Goal: Task Accomplishment & Management: Manage account settings

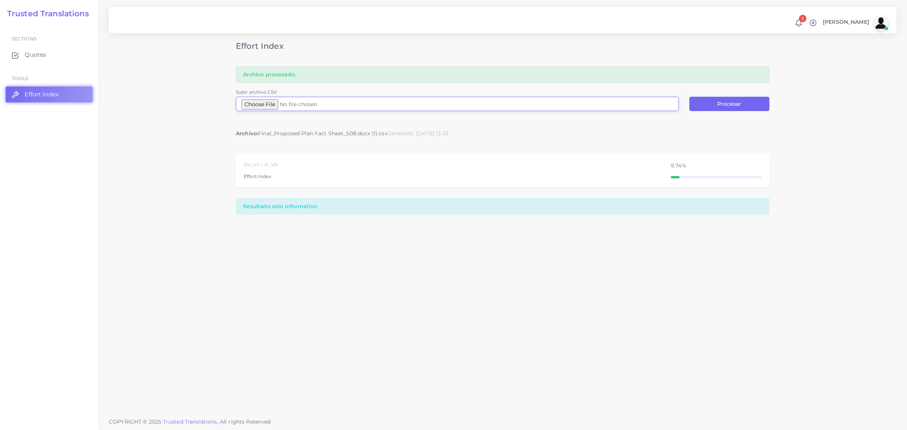
type input "C:\fakepath\Final_Proposed Plan Fact Sheet_508.docx (2).csv"
click at [722, 104] on button "Procesar" at bounding box center [729, 104] width 80 height 14
click at [282, 101] on input "Subir archivo CSV" at bounding box center [457, 104] width 443 height 14
type input "C:\fakepath\Final_Proposed Plan Fact Sheet_508.docx (2).csv"
click at [728, 105] on button "Procesar" at bounding box center [729, 104] width 80 height 14
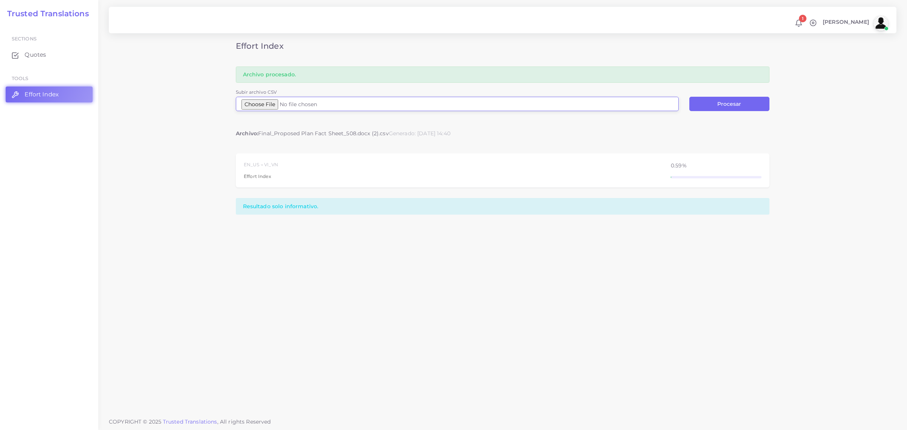
click at [271, 105] on input "Subir archivo CSV" at bounding box center [457, 104] width 443 height 14
type input "C:\fakepath\2025-09-22_FINAL Public Notice of Availability_kjb_OS (EAE 9-24-25)…"
click at [715, 107] on button "Procesar" at bounding box center [729, 104] width 80 height 14
click at [35, 53] on span "Quotes" at bounding box center [37, 55] width 22 height 8
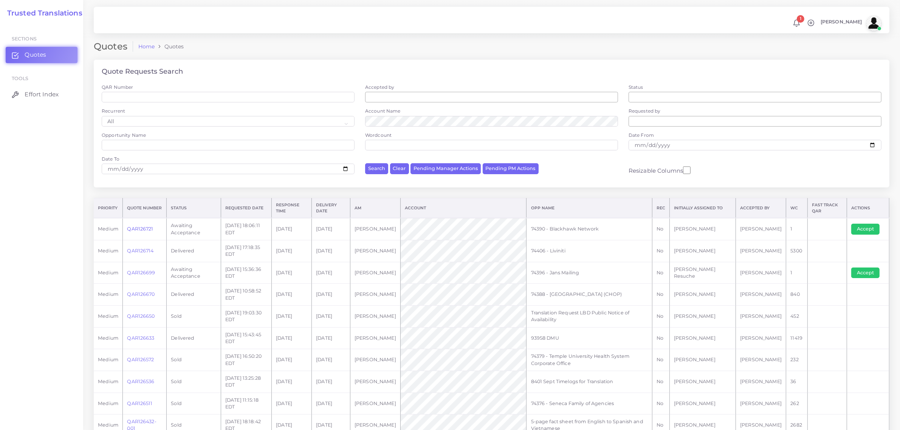
click at [137, 226] on link "QAR126721" at bounding box center [140, 229] width 26 height 6
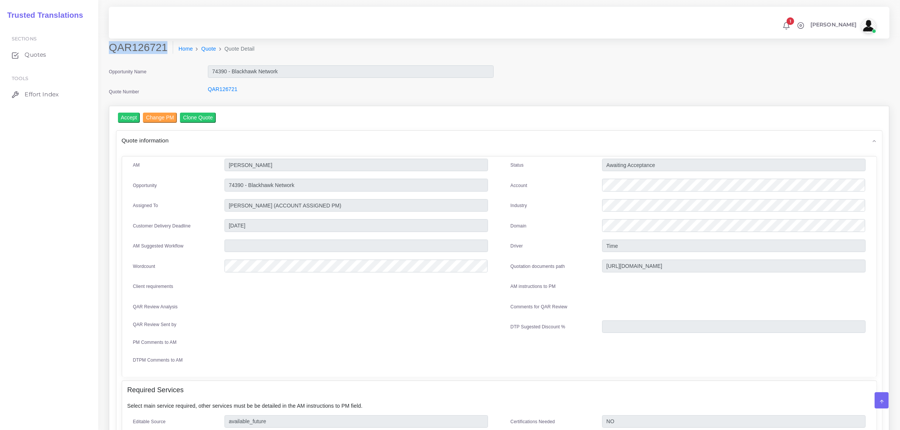
drag, startPoint x: 110, startPoint y: 46, endPoint x: 161, endPoint y: 53, distance: 51.5
click at [161, 53] on h2 "QAR126721" at bounding box center [141, 47] width 64 height 13
copy h2 "QAR126721"
click at [129, 118] on input "Accept" at bounding box center [129, 118] width 22 height 10
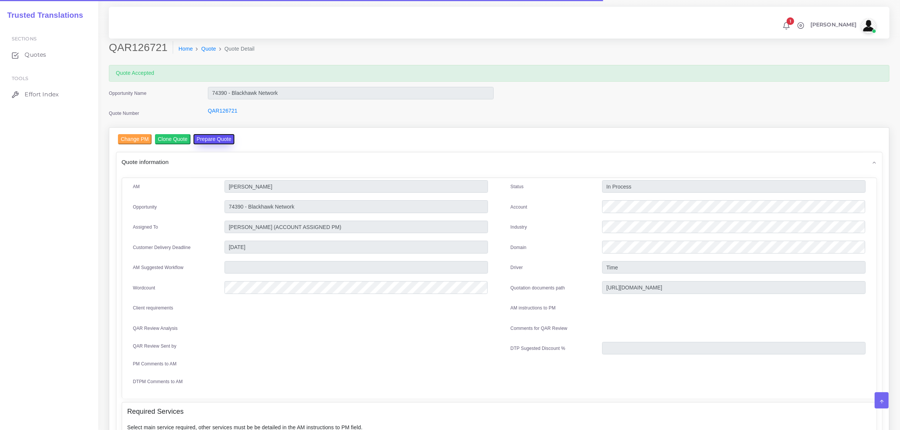
click at [213, 139] on button "Prepare Quote" at bounding box center [213, 139] width 41 height 10
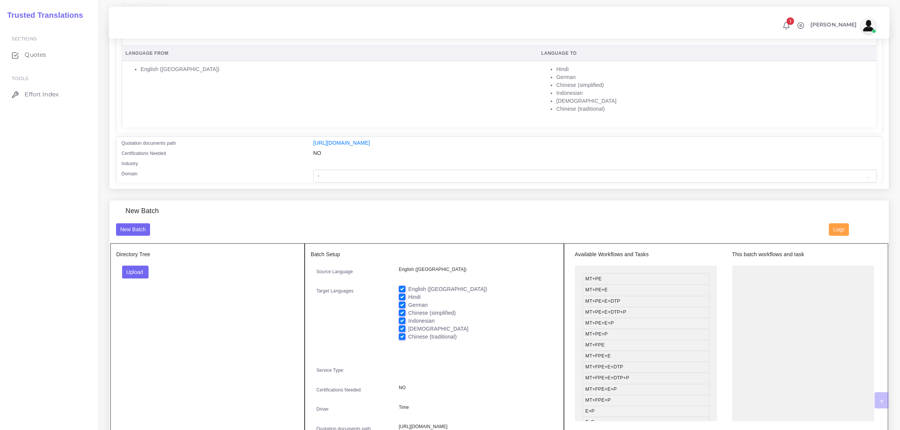
scroll to position [142, 0]
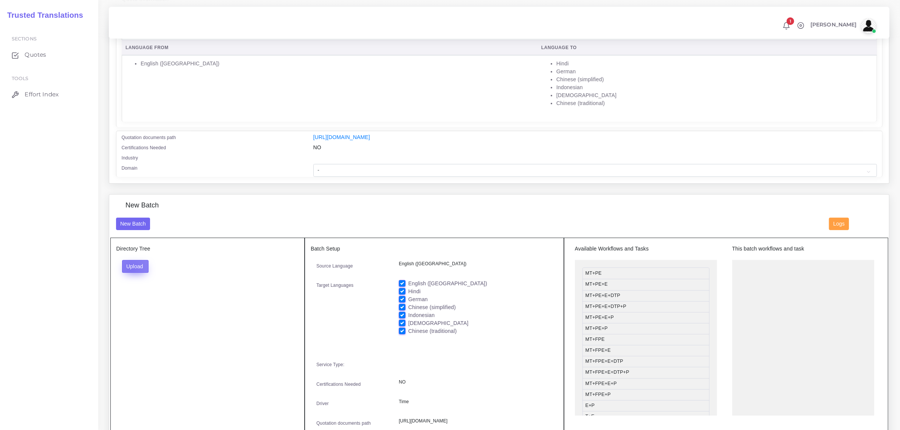
click at [131, 266] on button "Upload" at bounding box center [135, 266] width 27 height 13
click at [140, 293] on label "Files" at bounding box center [148, 294] width 52 height 9
click at [408, 280] on label "English ([GEOGRAPHIC_DATA])" at bounding box center [447, 284] width 79 height 8
click at [404, 280] on input "English ([GEOGRAPHIC_DATA])" at bounding box center [402, 283] width 7 height 7
checkbox input "false"
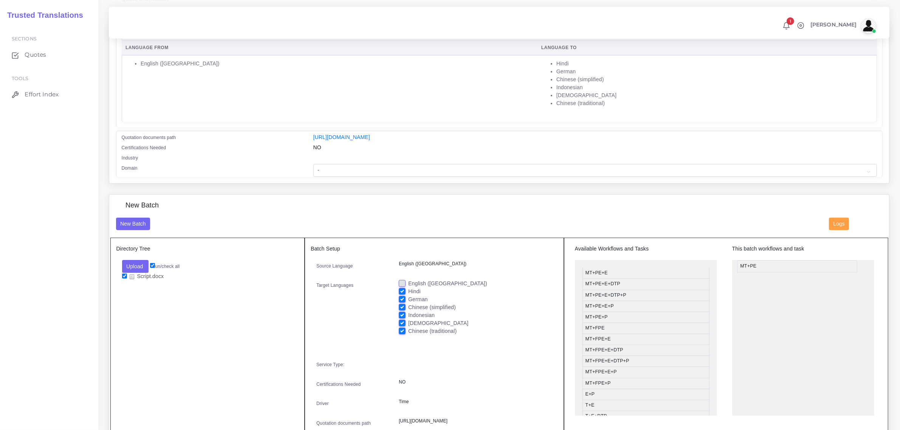
drag, startPoint x: 613, startPoint y: 272, endPoint x: 767, endPoint y: 265, distance: 155.1
drag, startPoint x: 632, startPoint y: 277, endPoint x: 789, endPoint y: 282, distance: 157.3
drag, startPoint x: 652, startPoint y: 335, endPoint x: 809, endPoint y: 298, distance: 161.5
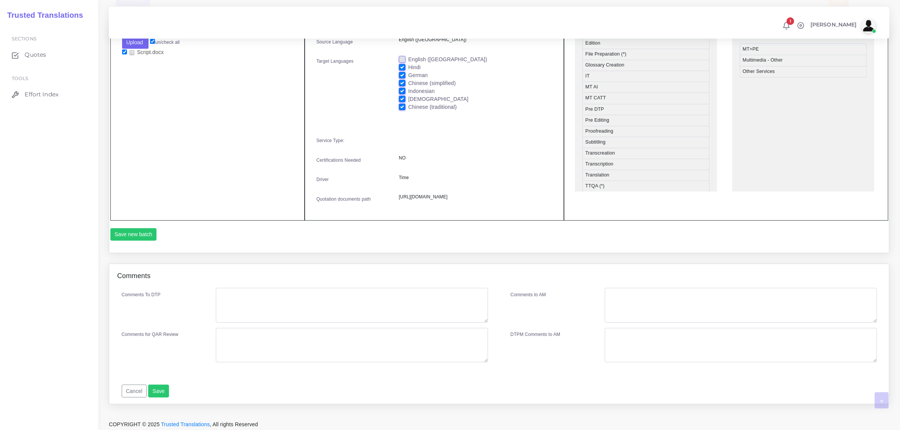
scroll to position [378, 0]
click at [140, 238] on button "Save new batch" at bounding box center [133, 232] width 46 height 13
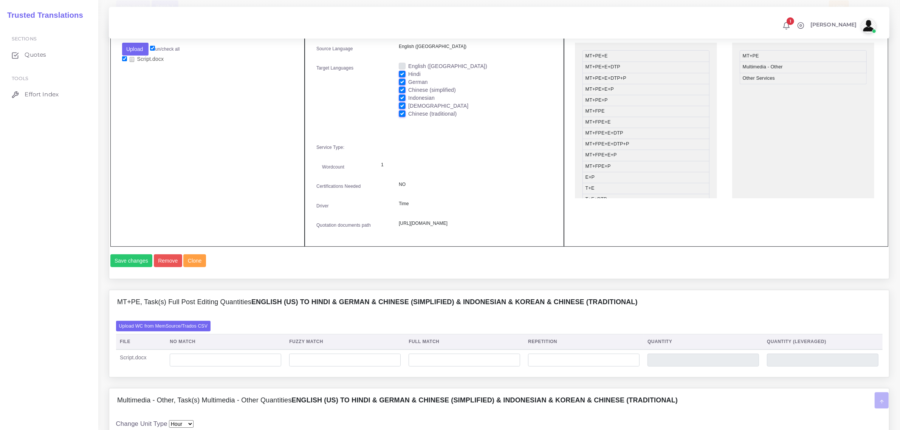
scroll to position [376, 0]
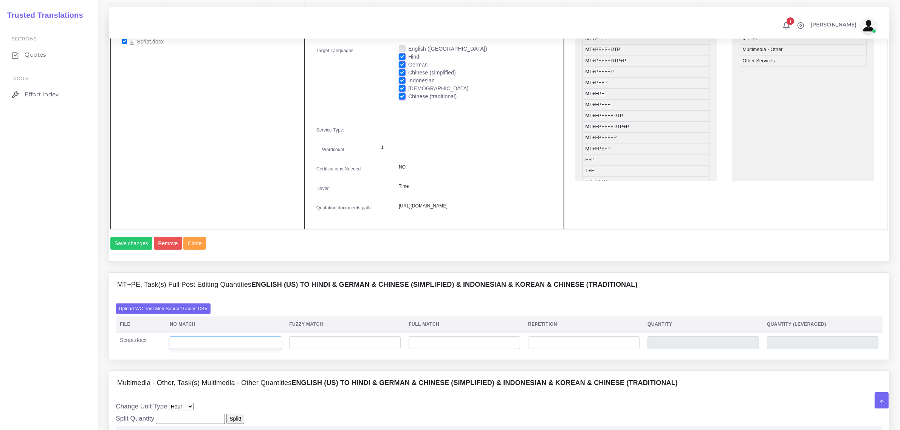
click at [261, 349] on input "number" at bounding box center [225, 342] width 111 height 13
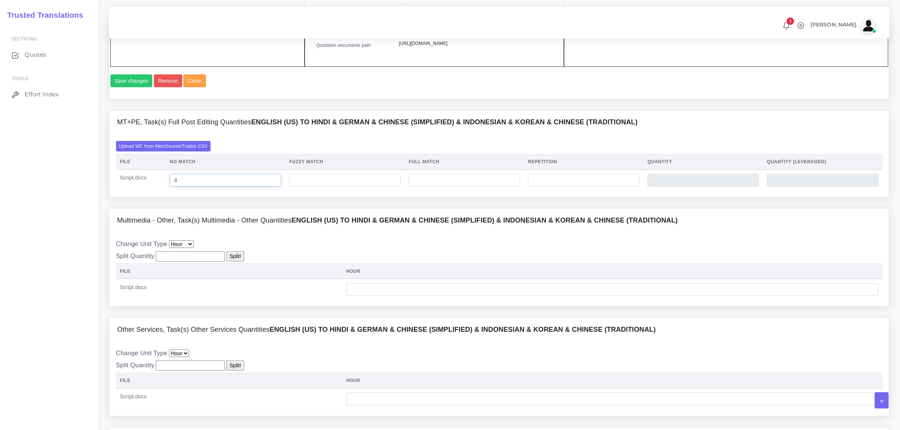
scroll to position [613, 0]
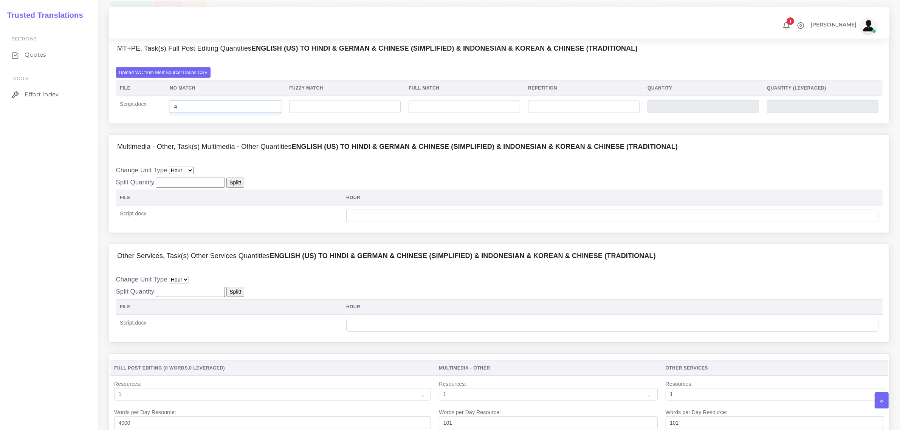
type input "4"
click at [373, 332] on input "number" at bounding box center [612, 325] width 532 height 13
type input "0.5"
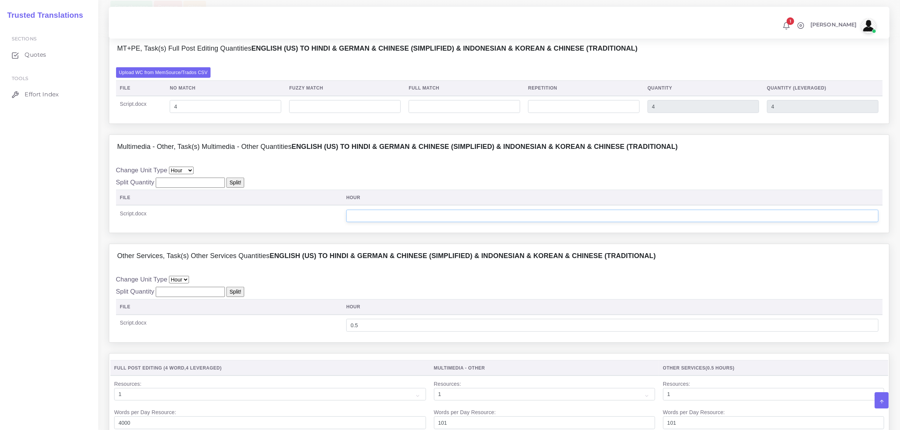
click at [367, 223] on input "number" at bounding box center [612, 216] width 532 height 13
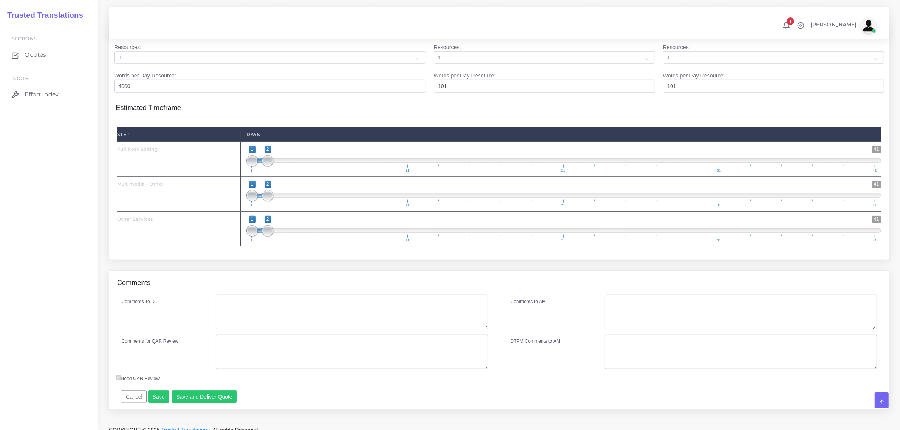
scroll to position [980, 0]
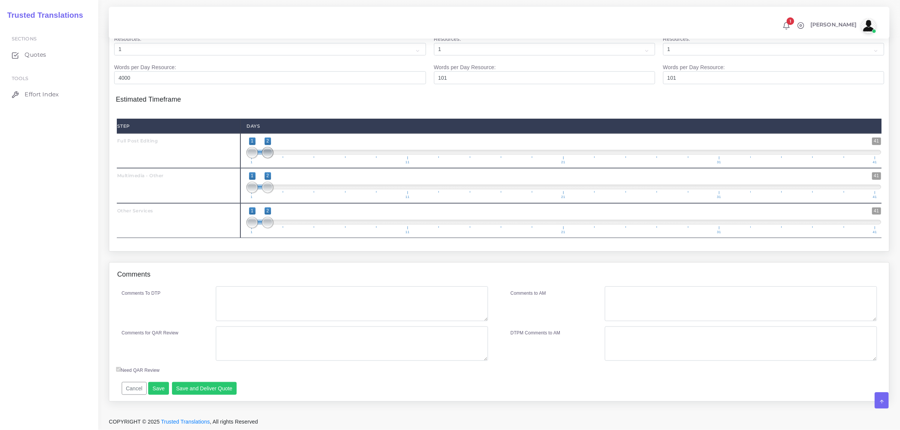
type input "0.5"
type input "1;1"
drag, startPoint x: 266, startPoint y: 150, endPoint x: 247, endPoint y: 159, distance: 21.3
click at [249, 155] on span at bounding box center [251, 152] width 11 height 11
type input "2;2"
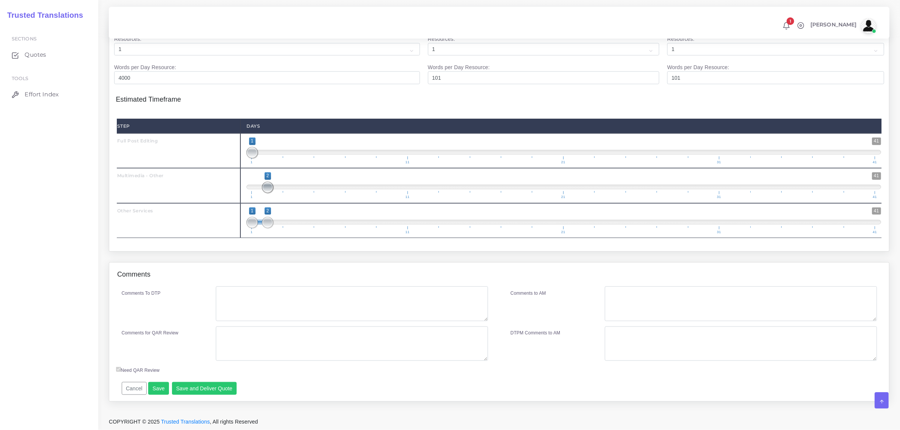
drag, startPoint x: 248, startPoint y: 185, endPoint x: 267, endPoint y: 189, distance: 19.7
click at [267, 189] on span at bounding box center [267, 187] width 11 height 11
drag, startPoint x: 269, startPoint y: 220, endPoint x: 281, endPoint y: 220, distance: 12.1
click at [281, 220] on span at bounding box center [283, 222] width 11 height 11
type input "3;3"
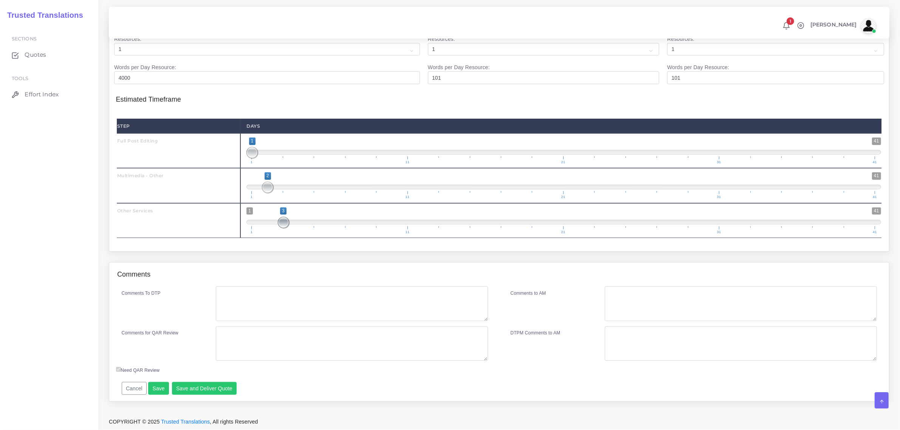
drag, startPoint x: 254, startPoint y: 222, endPoint x: 282, endPoint y: 224, distance: 28.4
click at [282, 224] on span at bounding box center [283, 222] width 11 height 11
drag, startPoint x: 284, startPoint y: 222, endPoint x: 278, endPoint y: 221, distance: 5.7
click at [278, 221] on span at bounding box center [283, 222] width 11 height 11
click at [210, 390] on button "Save and Deliver Quote" at bounding box center [204, 388] width 65 height 13
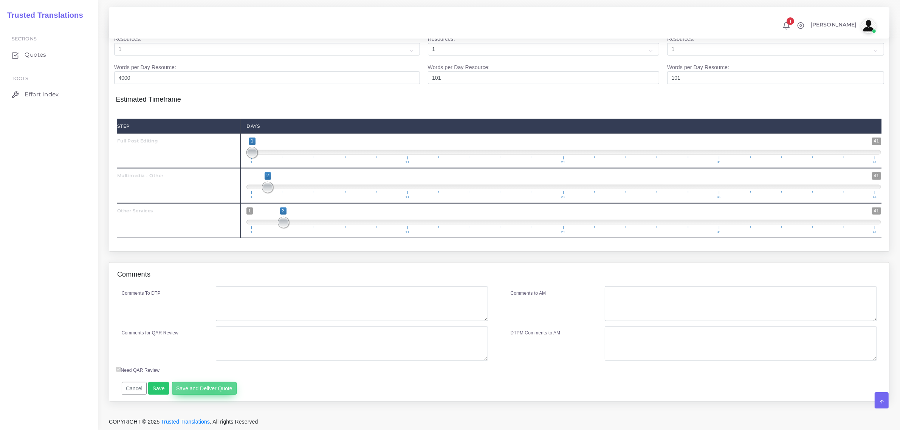
scroll to position [95, 0]
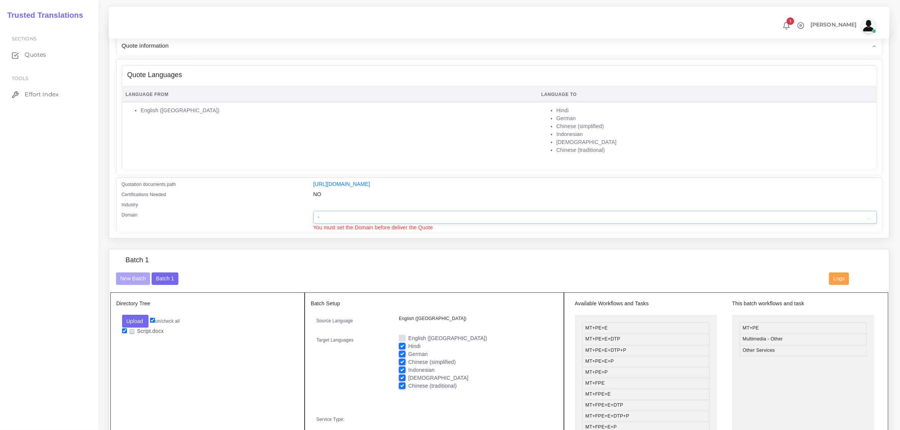
click at [342, 215] on select "- Advertising and Media Agriculture, Forestry and Fishing Architecture, Buildin…" at bounding box center [594, 217] width 563 height 13
select select "Professional and Business Consulting Services"
click at [313, 211] on select "- Advertising and Media Agriculture, Forestry and Fishing Architecture, Buildin…" at bounding box center [594, 217] width 563 height 13
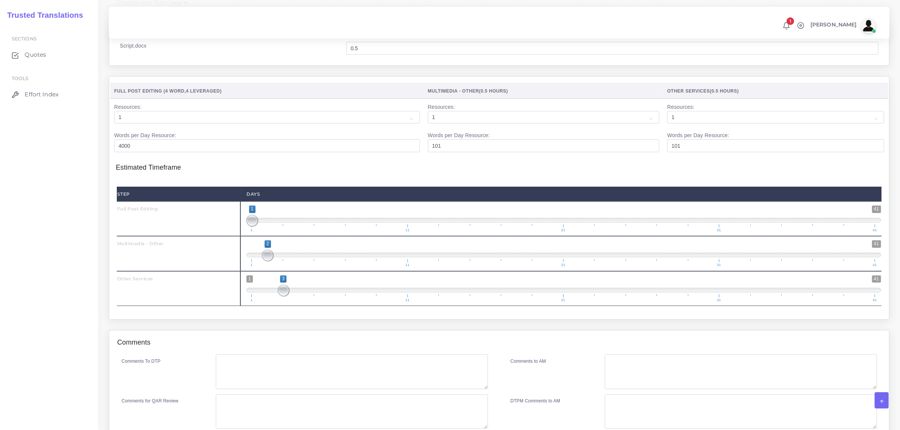
scroll to position [988, 0]
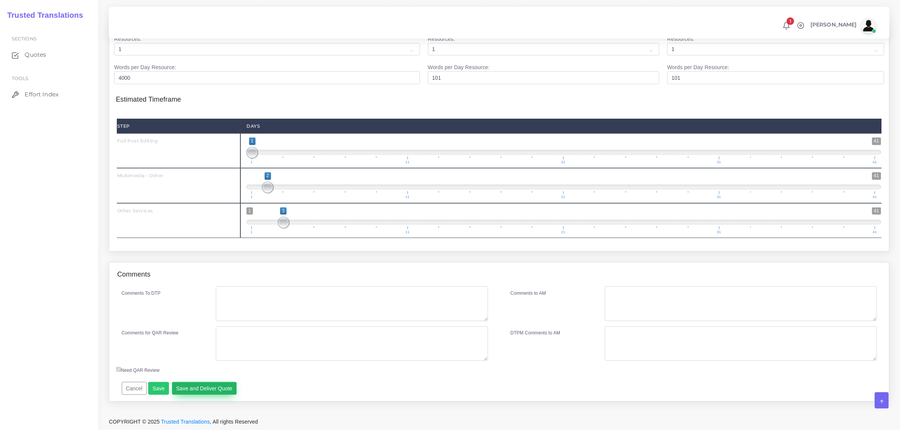
click at [199, 386] on button "Save and Deliver Quote" at bounding box center [204, 388] width 65 height 13
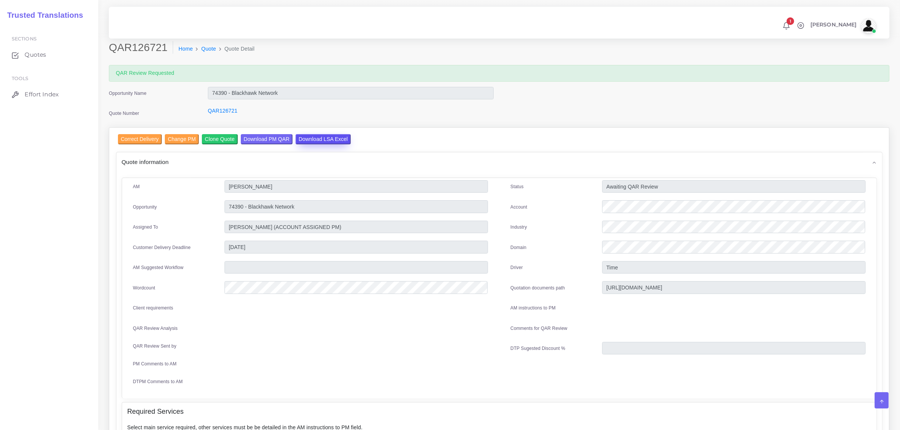
click at [317, 139] on input "Download LSA Excel" at bounding box center [322, 139] width 55 height 10
click at [34, 53] on span "Quotes" at bounding box center [37, 55] width 22 height 8
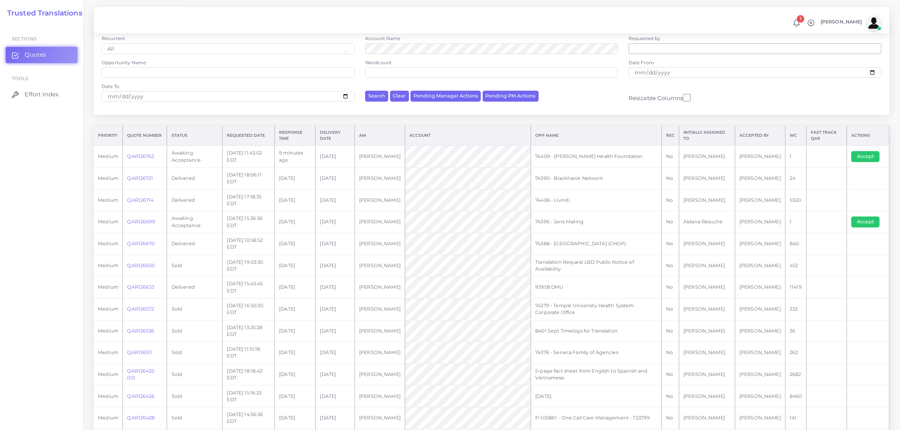
scroll to position [94, 0]
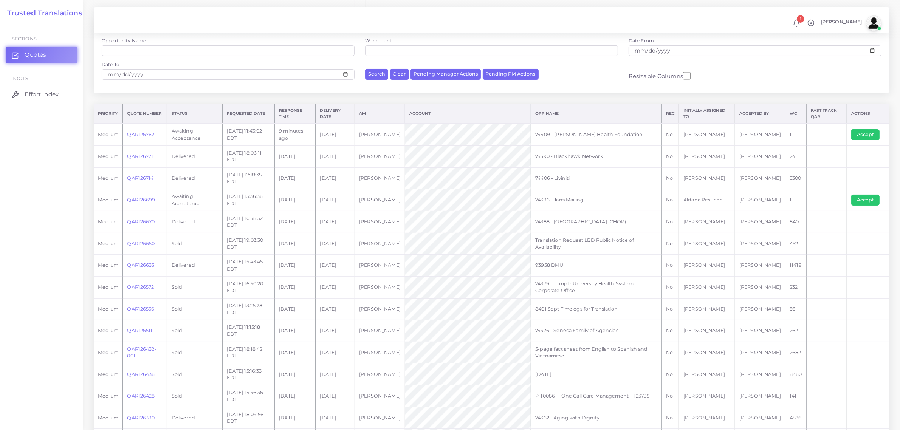
click at [142, 217] on td "QAR126670" at bounding box center [145, 222] width 44 height 22
click at [143, 223] on link "QAR126670" at bounding box center [141, 222] width 28 height 6
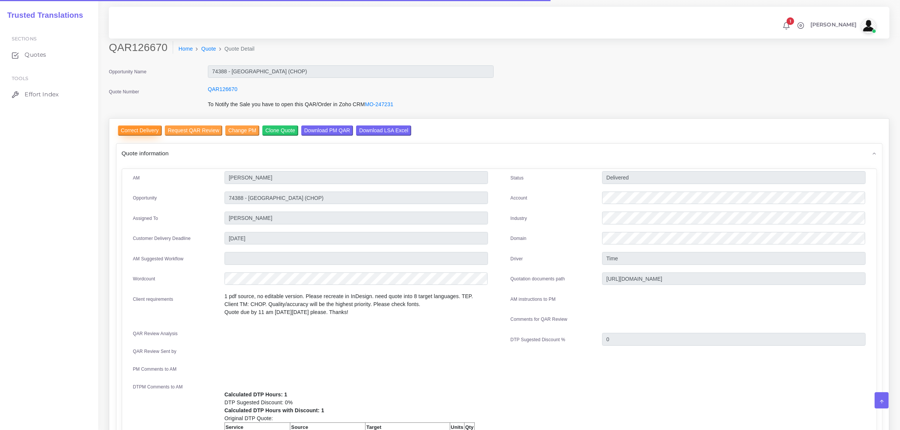
click at [131, 128] on input "Correct Delivery" at bounding box center [140, 130] width 44 height 10
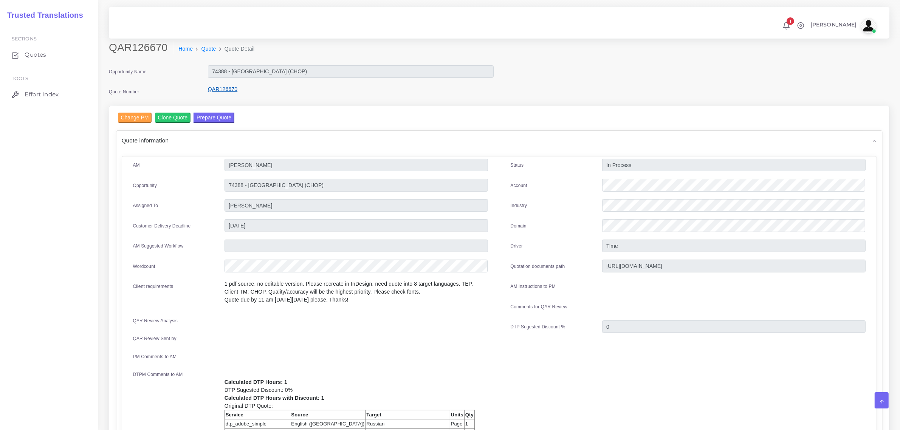
click at [224, 88] on link "QAR126670" at bounding box center [222, 89] width 29 height 6
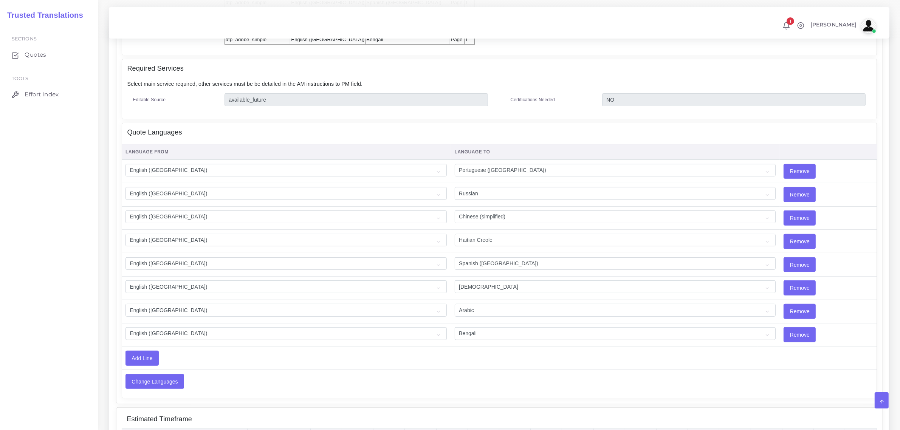
scroll to position [520, 0]
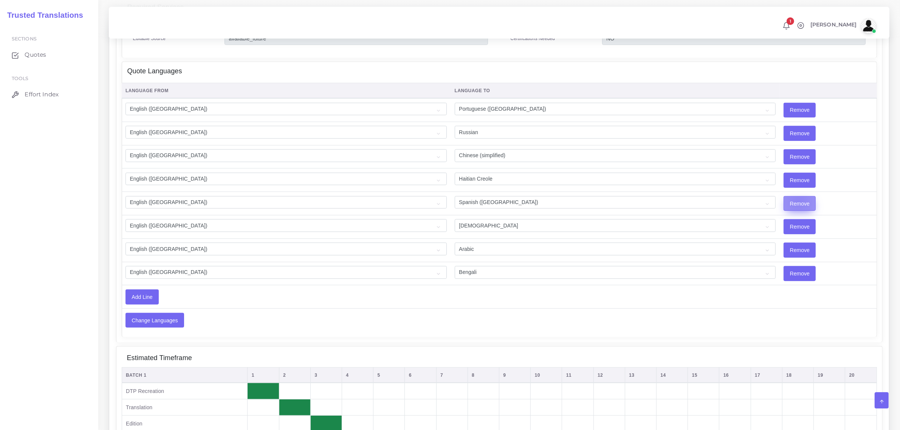
click at [784, 200] on input "Remove" at bounding box center [799, 203] width 31 height 14
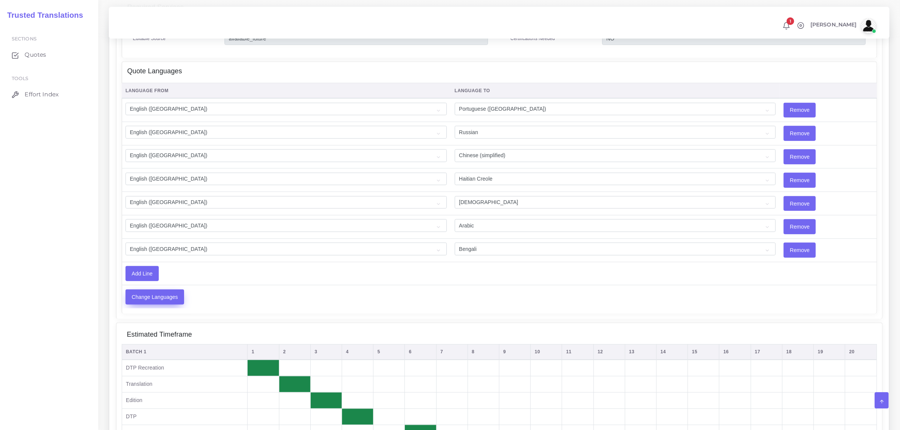
click at [143, 295] on input "Change Languages" at bounding box center [155, 297] width 58 height 14
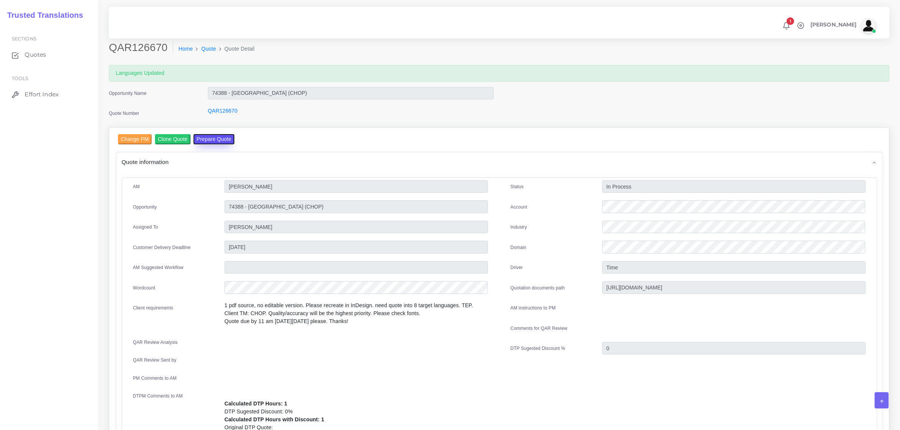
click at [217, 137] on button "Prepare Quote" at bounding box center [213, 139] width 41 height 10
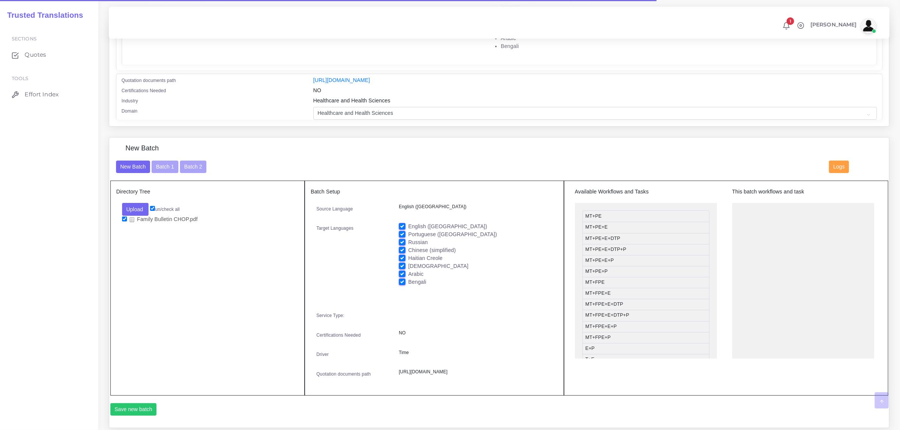
scroll to position [236, 0]
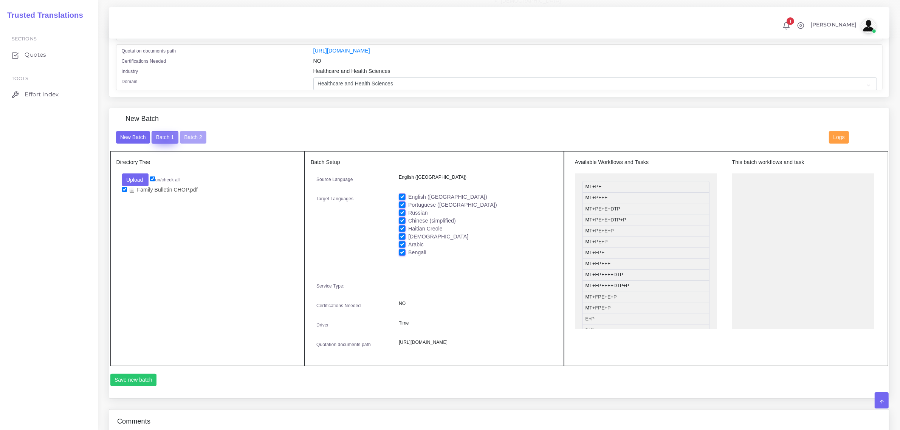
click at [164, 138] on button "Batch 1" at bounding box center [165, 137] width 26 height 13
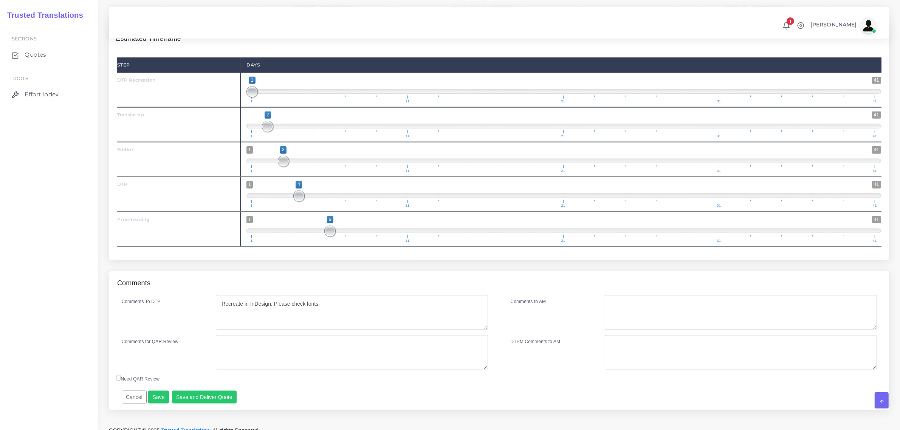
scroll to position [1072, 0]
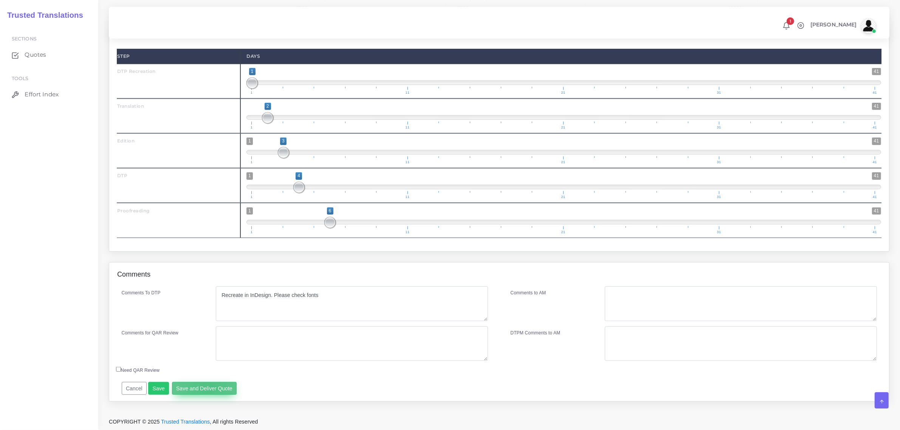
click at [205, 388] on button "Save and Deliver Quote" at bounding box center [204, 388] width 65 height 13
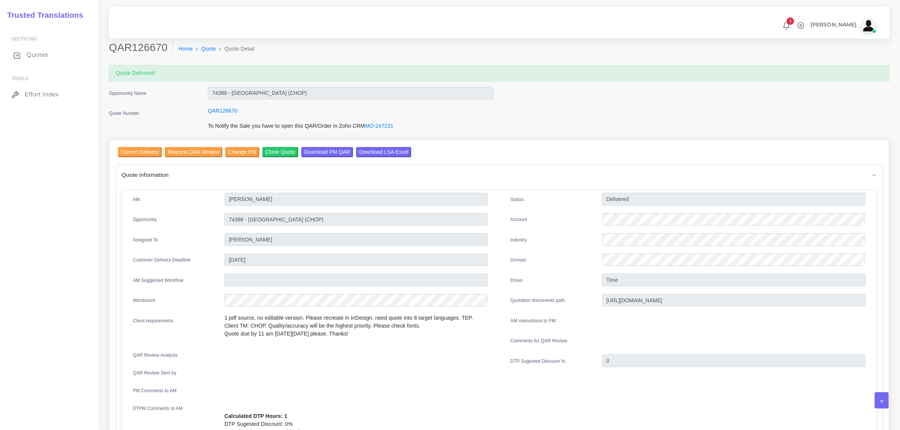
click at [31, 52] on span "Quotes" at bounding box center [37, 55] width 22 height 8
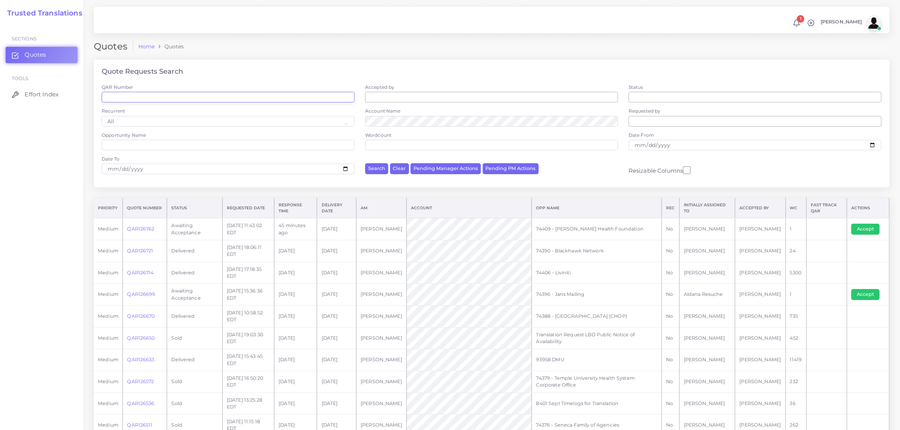
click at [136, 95] on input "QAR Number" at bounding box center [228, 97] width 253 height 11
paste input "QAR125859"
type input "QAR125859"
click at [365, 163] on button "Search" at bounding box center [376, 168] width 23 height 11
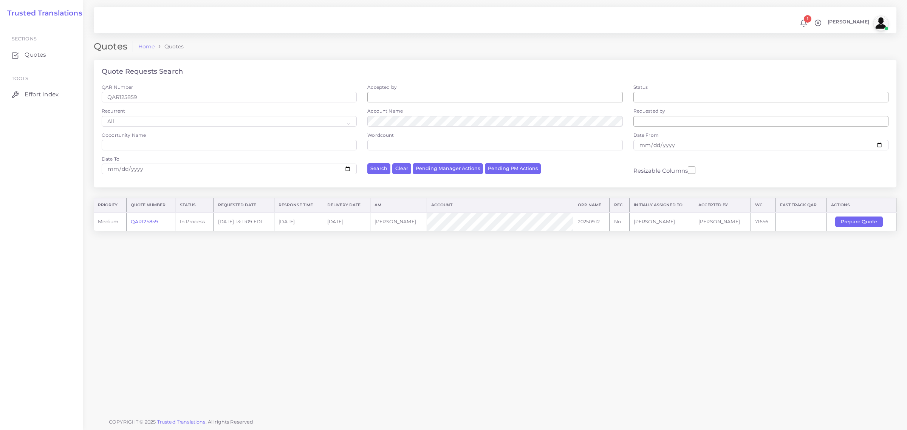
click at [150, 220] on link "QAR125859" at bounding box center [144, 222] width 27 height 6
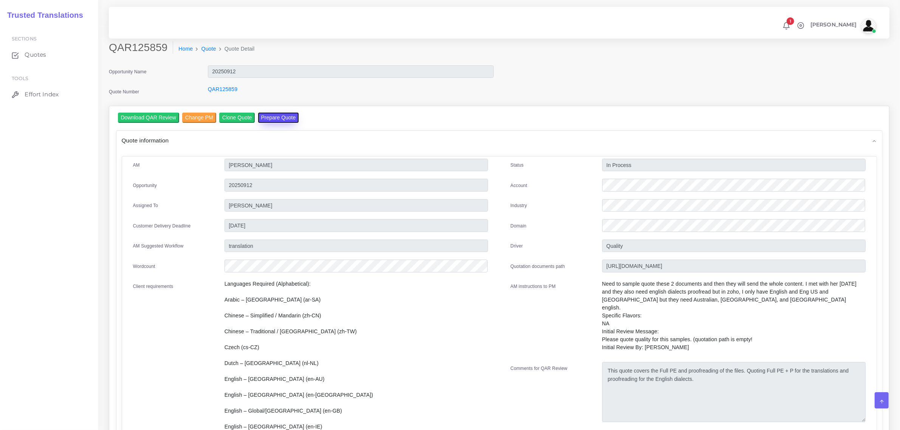
click at [271, 118] on button "Prepare Quote" at bounding box center [278, 118] width 41 height 10
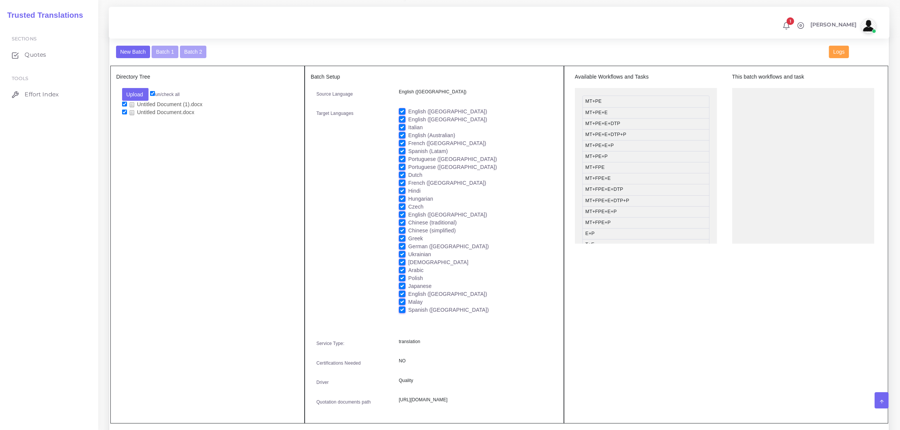
scroll to position [425, 0]
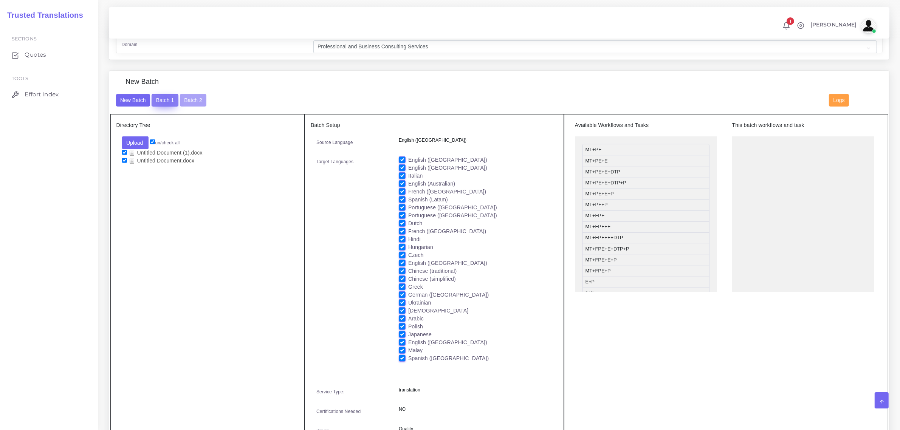
click at [165, 98] on button "Batch 1" at bounding box center [165, 100] width 26 height 13
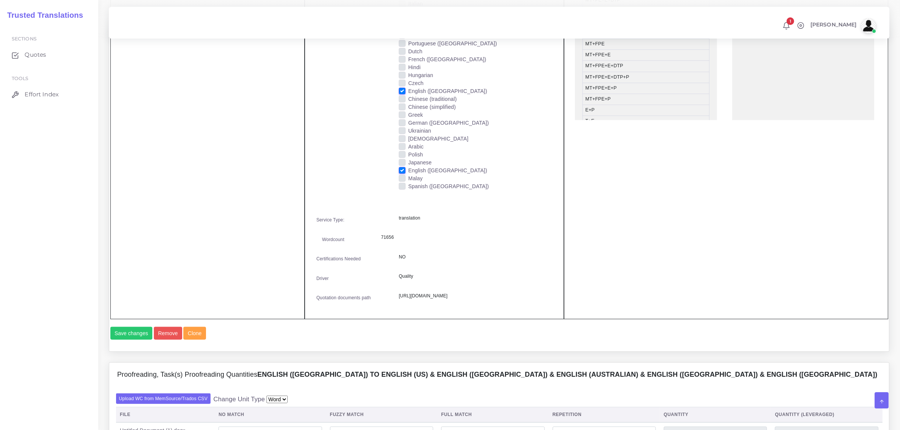
scroll to position [614, 0]
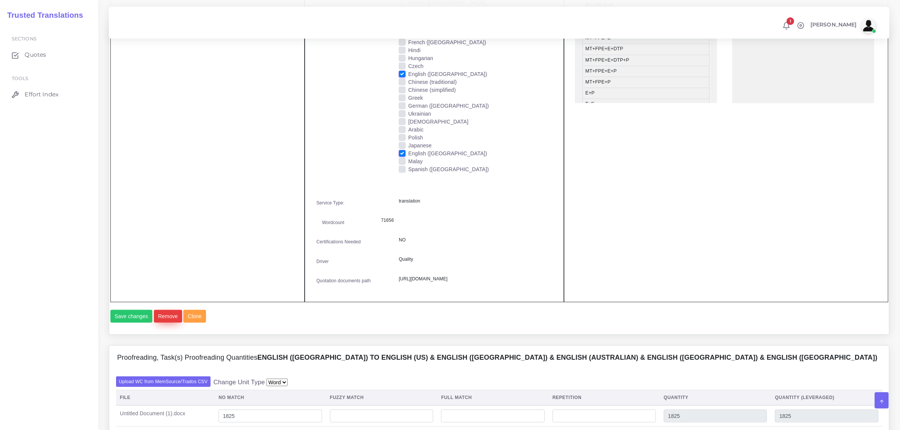
click at [167, 323] on button "Remove" at bounding box center [168, 316] width 28 height 13
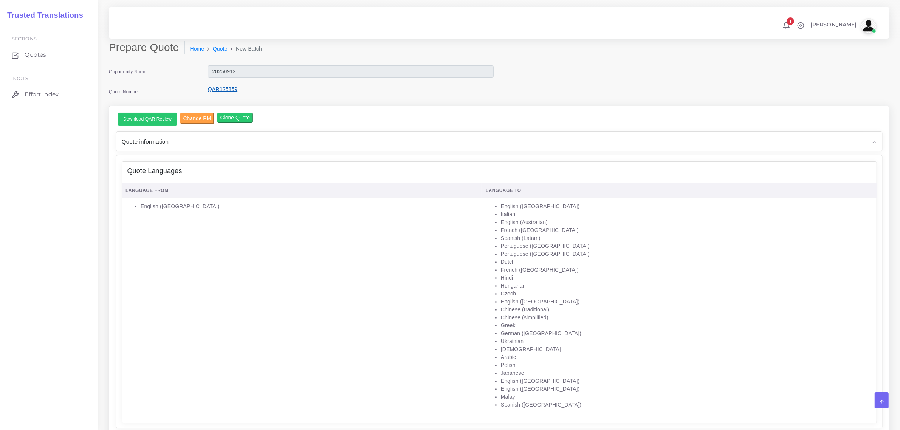
click at [222, 89] on link "QAR125859" at bounding box center [222, 89] width 29 height 6
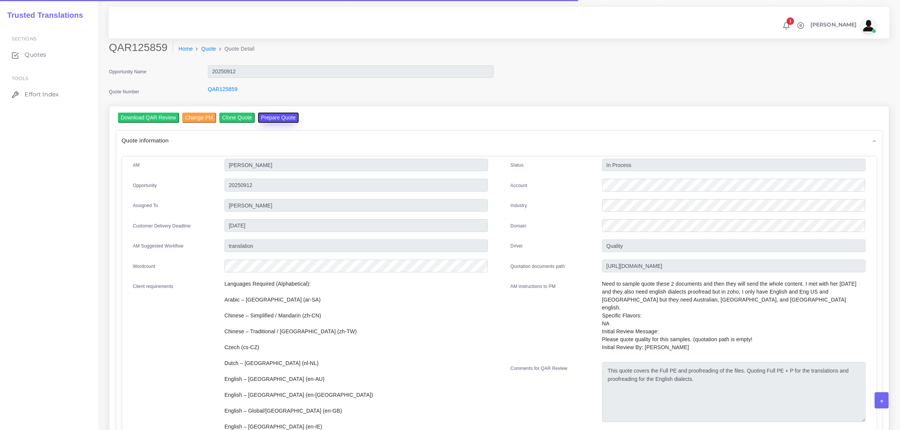
click at [281, 116] on button "Prepare Quote" at bounding box center [278, 118] width 41 height 10
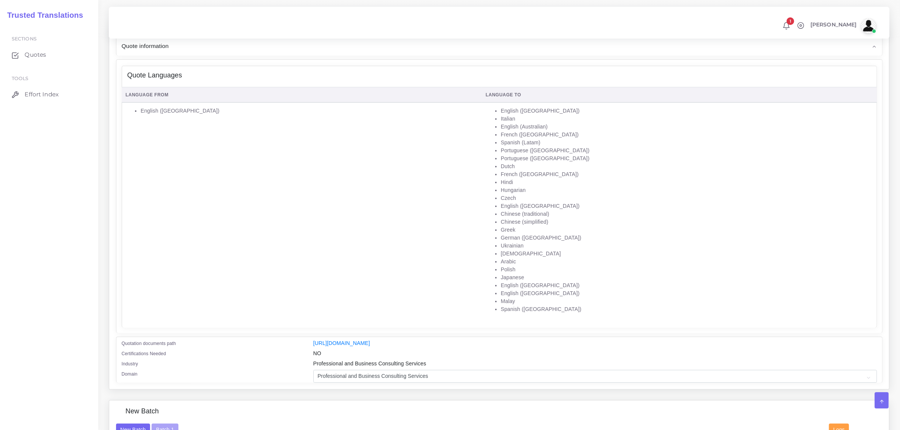
scroll to position [331, 0]
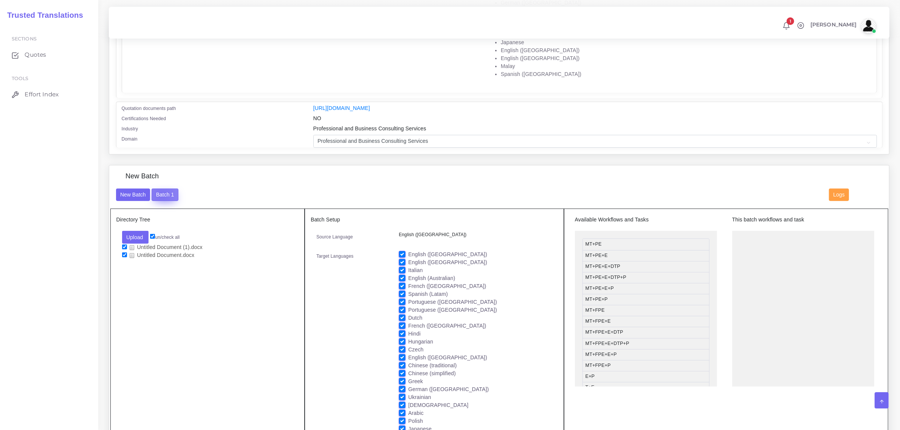
click at [161, 193] on button "Batch 1" at bounding box center [165, 195] width 26 height 13
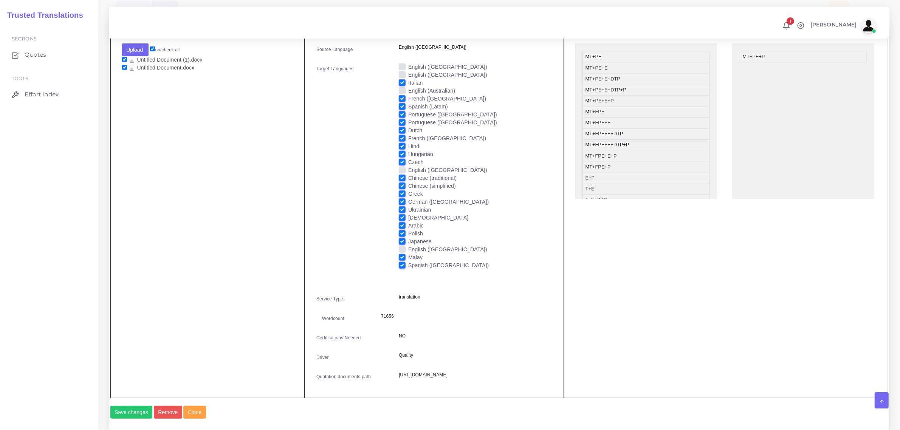
scroll to position [472, 0]
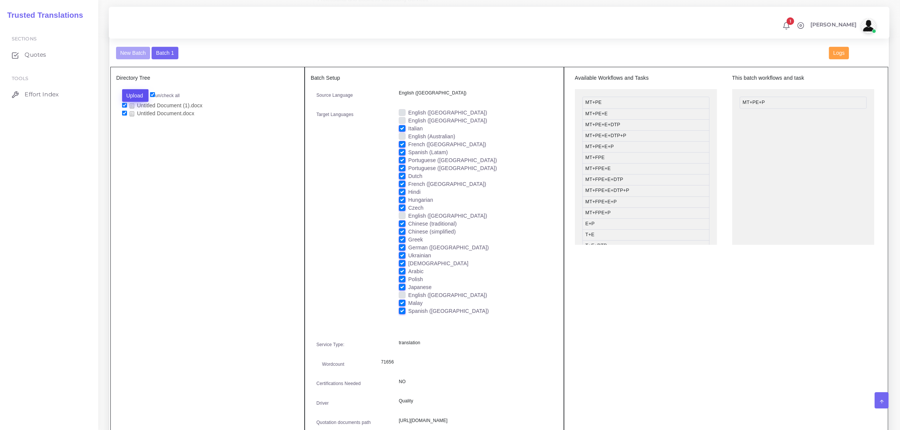
click at [138, 94] on button "Upload" at bounding box center [135, 95] width 27 height 13
click at [140, 124] on label "Files" at bounding box center [148, 123] width 52 height 9
click at [124, 120] on input "checkbox" at bounding box center [124, 121] width 5 height 5
checkbox input "true"
click at [123, 111] on input "checkbox" at bounding box center [124, 113] width 5 height 5
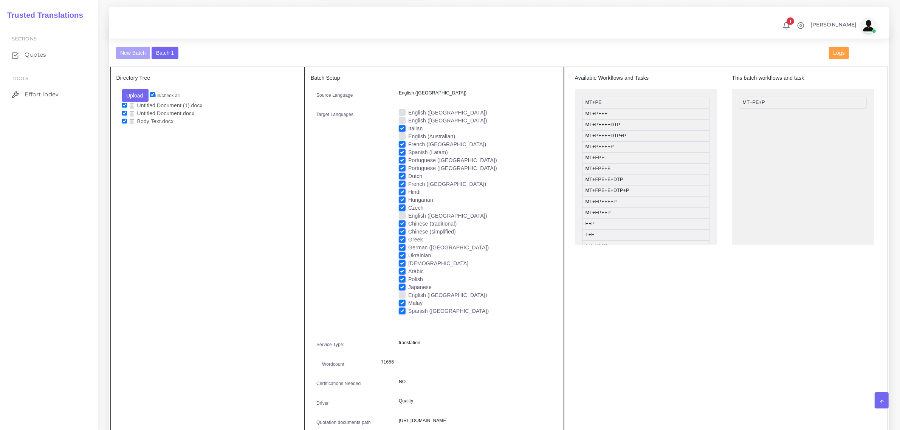
checkbox input "false"
click at [124, 105] on input "checkbox" at bounding box center [124, 105] width 5 height 5
checkbox input "false"
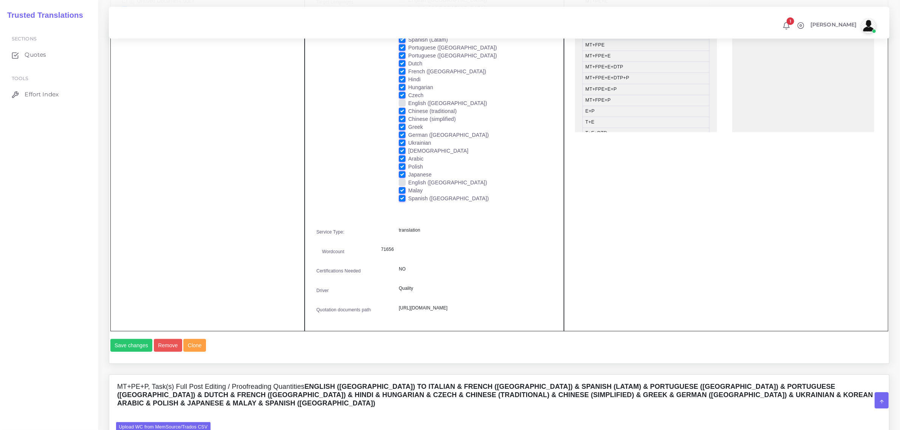
scroll to position [614, 0]
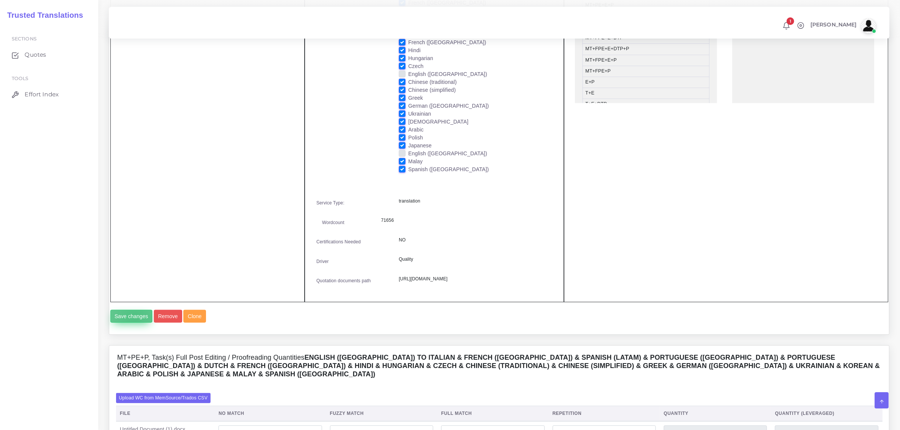
click at [135, 323] on button "Save changes" at bounding box center [131, 316] width 42 height 13
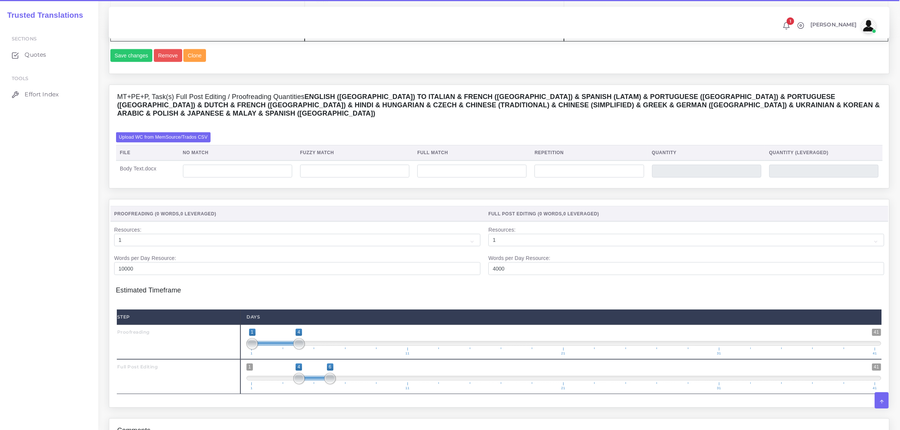
scroll to position [897, 0]
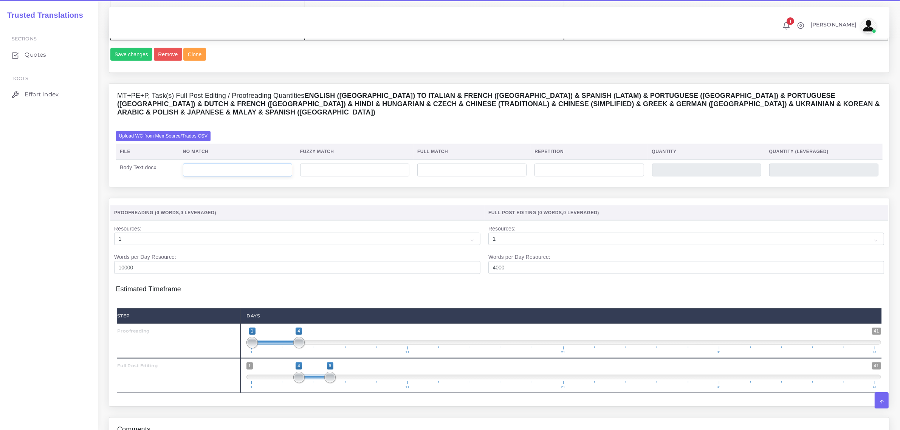
click at [239, 176] on input "number" at bounding box center [237, 170] width 109 height 13
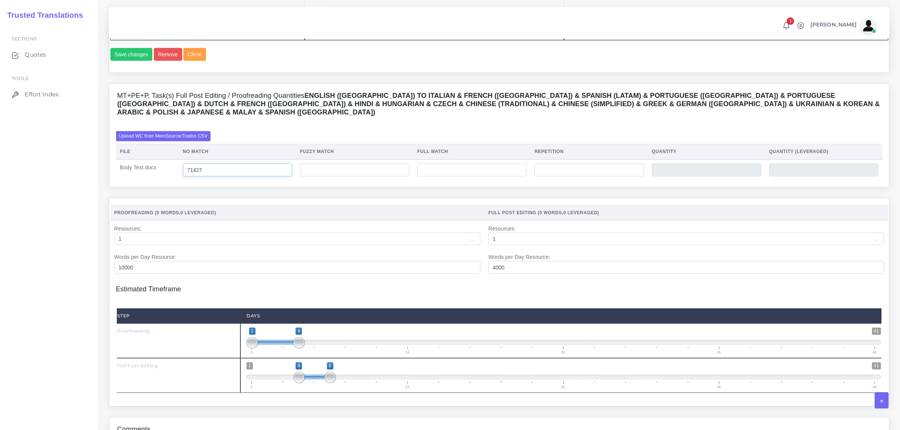
type input "71427"
click at [586, 176] on input "number" at bounding box center [588, 170] width 109 height 13
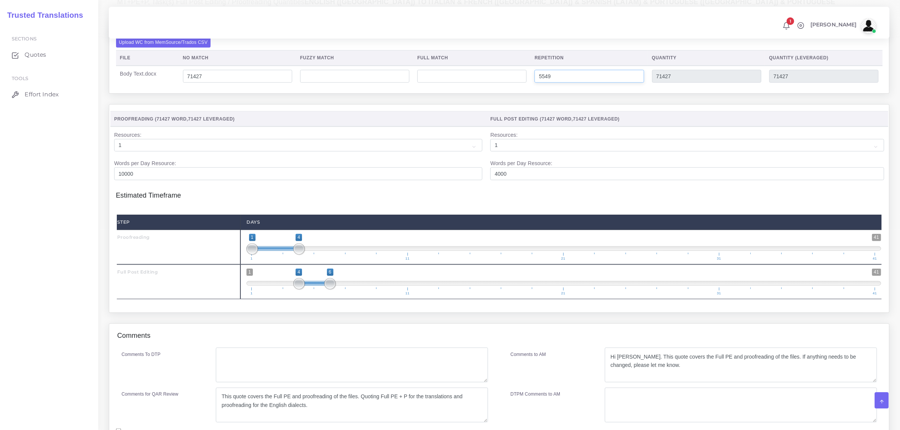
scroll to position [992, 0]
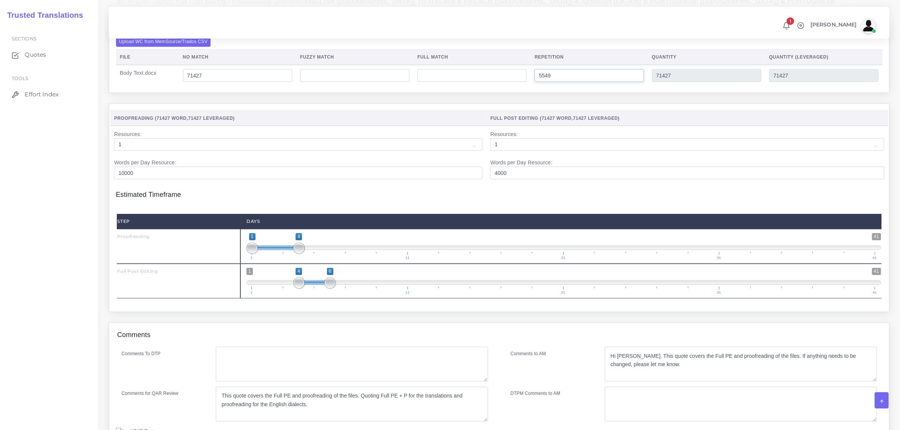
type input "5549"
type input "76976"
type input "72814"
type input "1;3"
drag, startPoint x: 320, startPoint y: 295, endPoint x: 278, endPoint y: 289, distance: 43.1
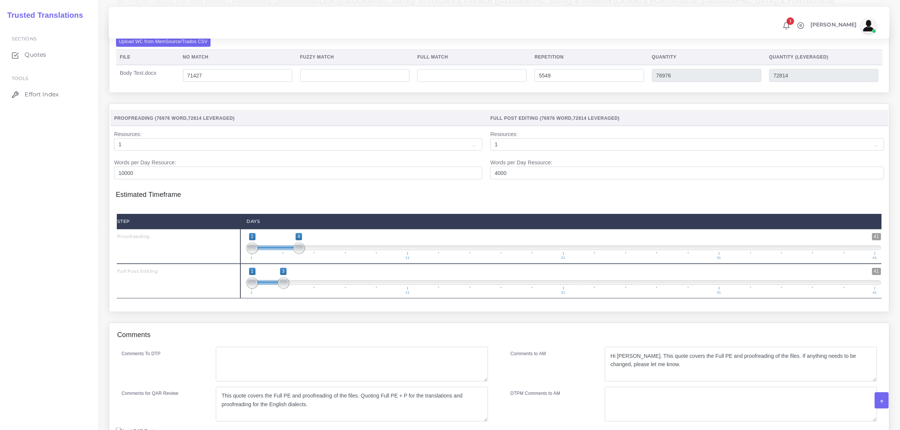
click at [258, 294] on span "1 41 1 3 1 — 3 1 11 21 31 41" at bounding box center [563, 281] width 634 height 26
type input "5;8"
drag, startPoint x: 280, startPoint y: 262, endPoint x: 337, endPoint y: 272, distance: 58.0
click at [336, 260] on span "1 41 5 8 5 — 8 1 11 21 31 41" at bounding box center [563, 246] width 634 height 26
type input "1;4"
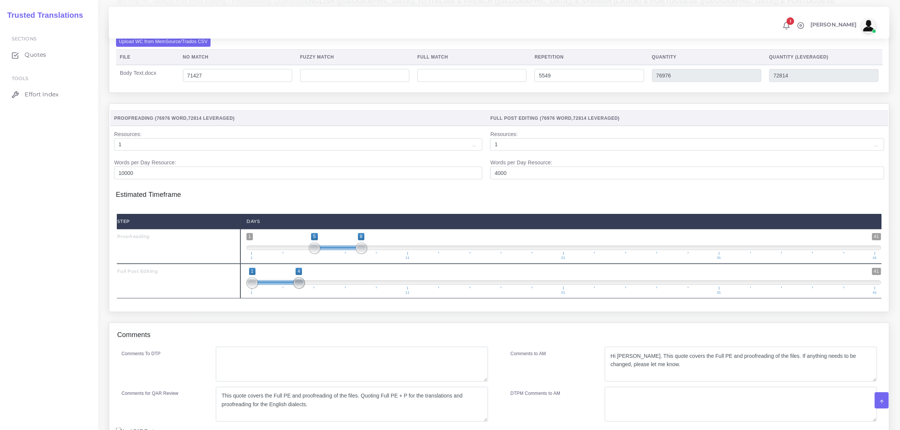
drag, startPoint x: 284, startPoint y: 295, endPoint x: 305, endPoint y: 292, distance: 20.8
click at [305, 292] on span "1 41 1 4 1 — 4 1 11 21 31 41" at bounding box center [563, 281] width 634 height 26
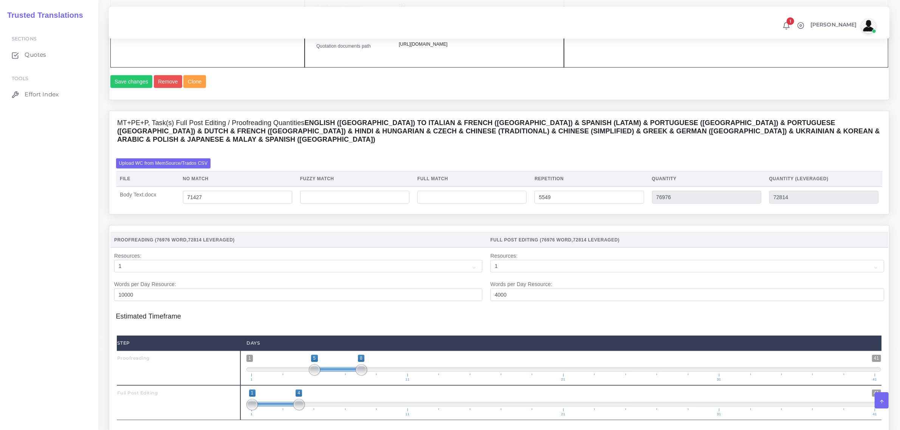
scroll to position [850, 0]
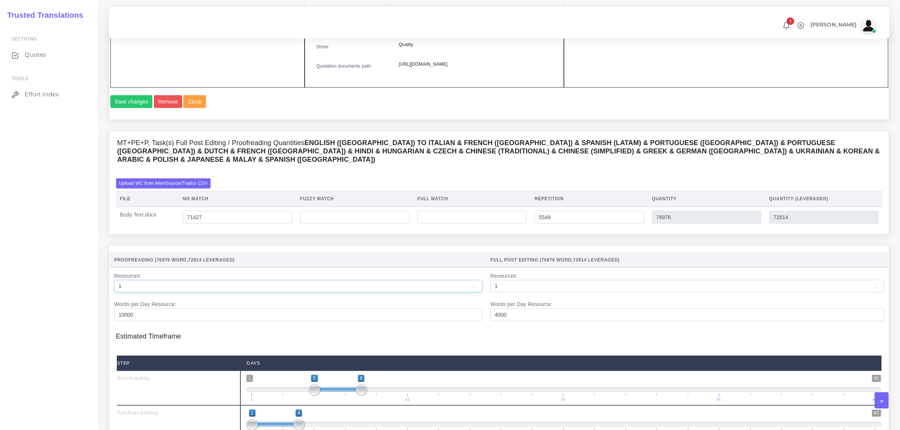
click at [216, 293] on select "1 2 3 4 5 6 7 8 9 10" at bounding box center [298, 286] width 368 height 13
click at [510, 293] on select "1 2 3 4 5 6 7 8 9 10" at bounding box center [687, 286] width 394 height 13
select select "2"
click at [491, 293] on select "1 2 3 4 5 6 7 8 9 10" at bounding box center [687, 286] width 394 height 13
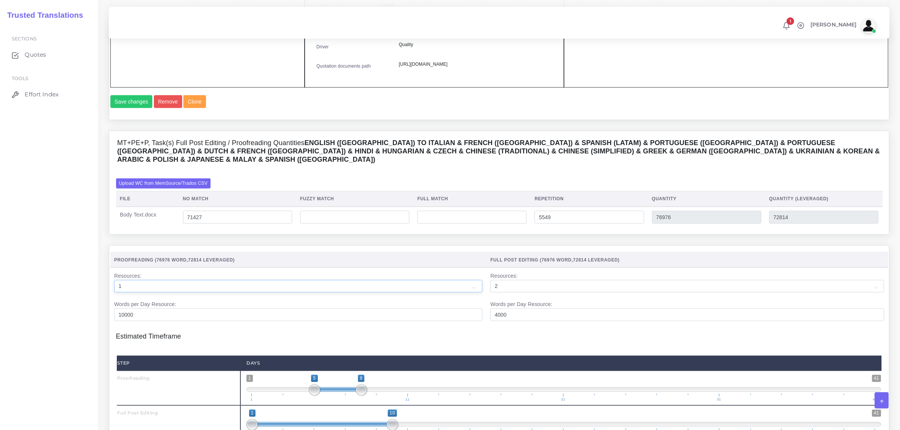
drag, startPoint x: 257, startPoint y: 300, endPoint x: 239, endPoint y: 306, distance: 18.6
click at [257, 293] on select "1 2 3 4 5 6 7 8 9 10" at bounding box center [298, 286] width 368 height 13
select select "2"
click at [114, 293] on select "1 2 3 4 5 6 7 8 9 10" at bounding box center [298, 286] width 368 height 13
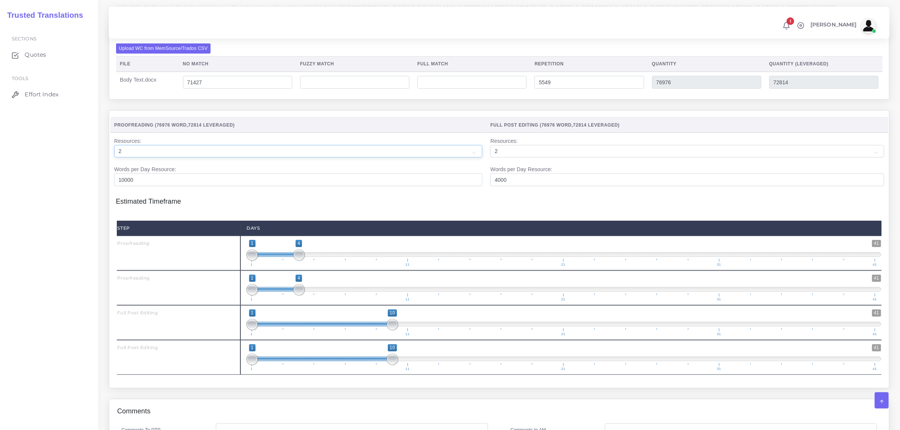
scroll to position [992, 0]
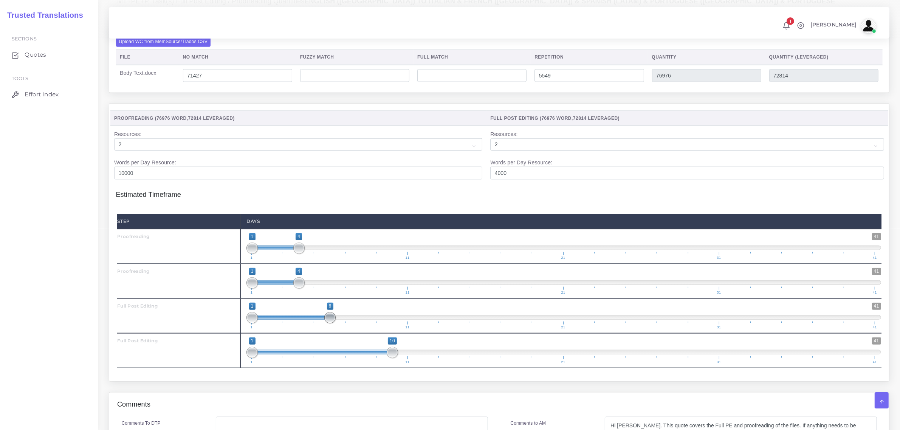
type input "1;5"
drag, startPoint x: 392, startPoint y: 333, endPoint x: 316, endPoint y: 341, distance: 76.7
click at [316, 329] on span "1 41 1 5 1 — 5 1 11 21 31 41" at bounding box center [563, 316] width 634 height 26
type input "1;5"
drag, startPoint x: 391, startPoint y: 367, endPoint x: 318, endPoint y: 358, distance: 73.9
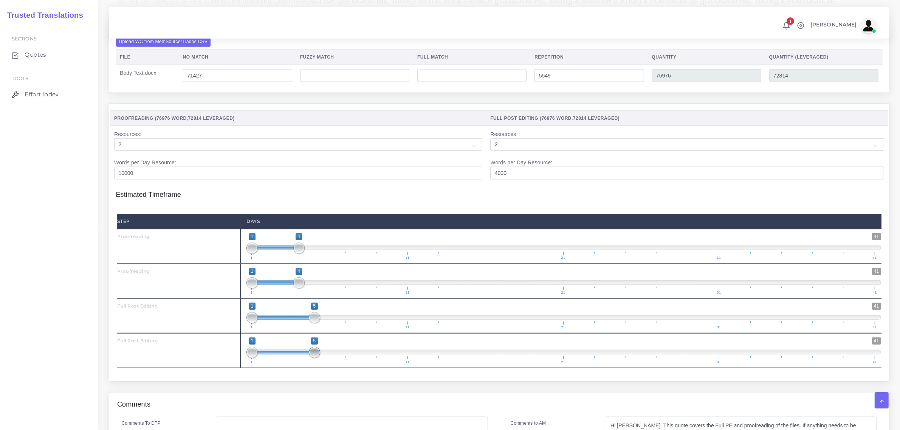
click at [314, 364] on span "1 41 1 5 1 — 5 1 11 21 31 41" at bounding box center [563, 350] width 634 height 26
drag, startPoint x: 302, startPoint y: 297, endPoint x: 387, endPoint y: 305, distance: 84.7
click at [387, 294] on span "1 41 1 9 1 — 9 1 11 21 31 41" at bounding box center [563, 281] width 634 height 26
type input "5;9"
drag, startPoint x: 249, startPoint y: 295, endPoint x: 350, endPoint y: 305, distance: 101.0
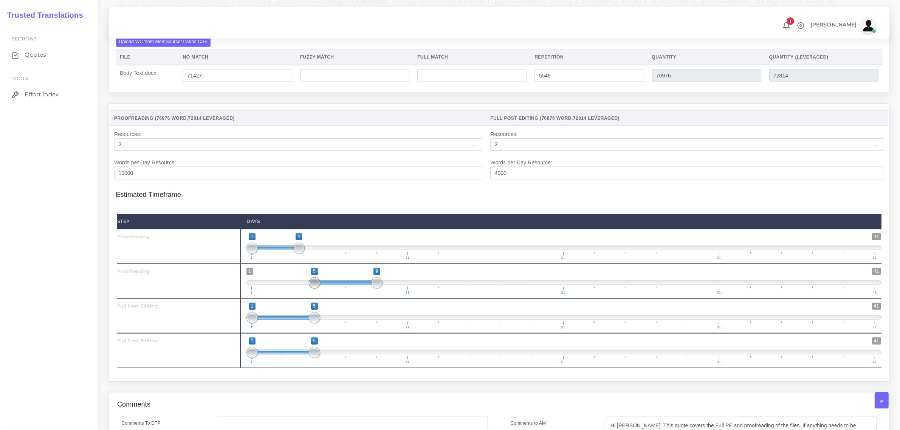
click at [314, 294] on span "1 41 5 9 5 — 9 1 11 21 31 41" at bounding box center [563, 281] width 634 height 26
drag, startPoint x: 316, startPoint y: 300, endPoint x: 322, endPoint y: 299, distance: 6.2
click at [322, 294] on span "1 41 5 9 5 — 9 1 11 21 31 41" at bounding box center [563, 281] width 634 height 26
drag, startPoint x: 306, startPoint y: 264, endPoint x: 378, endPoint y: 277, distance: 72.6
click at [378, 264] on div "1 41 1 9 1 — 9 1 11 21 31 41 1;9" at bounding box center [563, 246] width 647 height 35
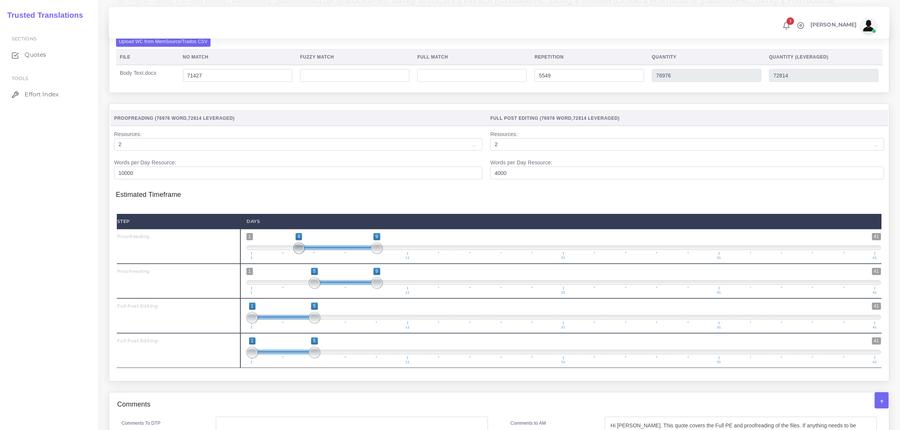
type input "5;9"
drag, startPoint x: 252, startPoint y: 261, endPoint x: 314, endPoint y: 271, distance: 63.2
click at [314, 260] on span "1 41 5 9 5 — 9 1 11 21 31 41" at bounding box center [563, 246] width 634 height 26
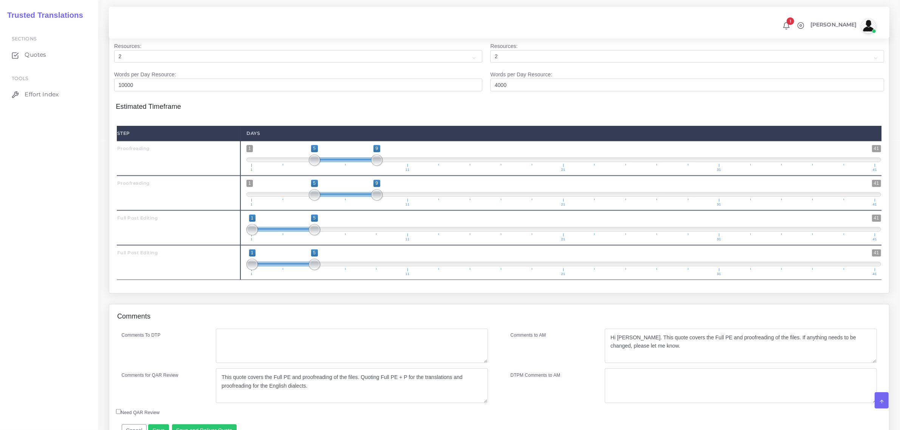
scroll to position [1086, 0]
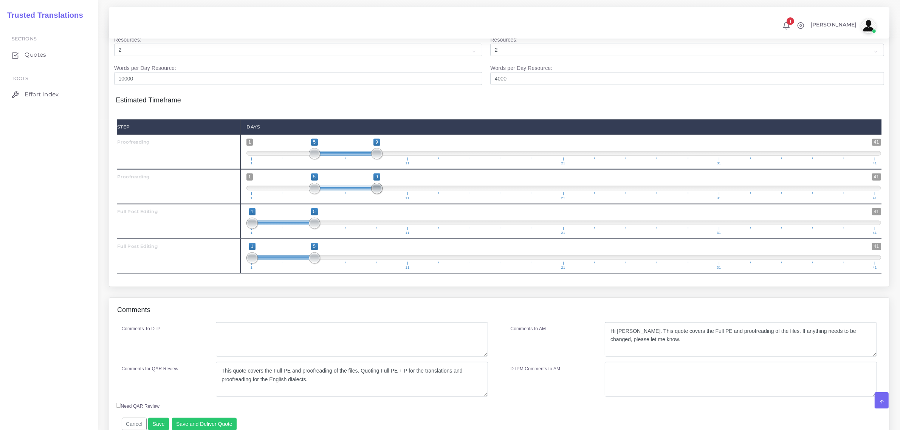
drag, startPoint x: 376, startPoint y: 203, endPoint x: 368, endPoint y: 203, distance: 7.6
click at [368, 200] on span "1 41 5 9 5 — 9 1 11 21 31 41" at bounding box center [563, 186] width 634 height 26
drag, startPoint x: 373, startPoint y: 205, endPoint x: 371, endPoint y: 209, distance: 4.2
click at [370, 200] on span "1 41 5 9 5 — 9 1 11 21 31 41" at bounding box center [563, 186] width 634 height 26
type input "5;8"
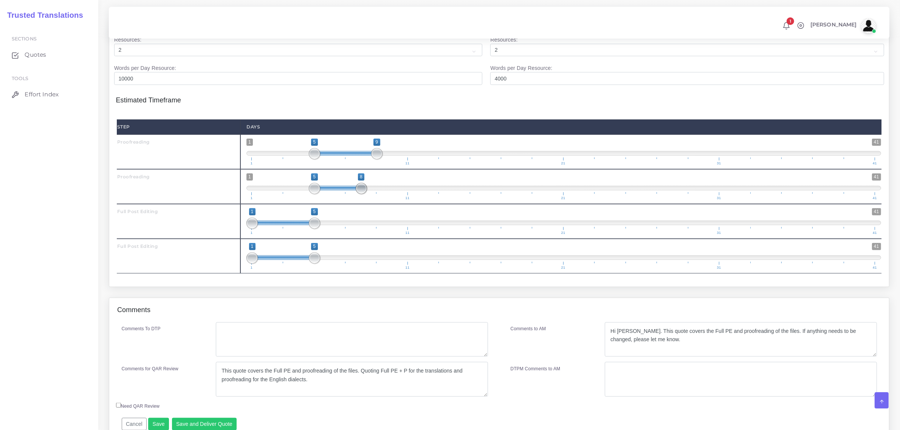
drag, startPoint x: 376, startPoint y: 201, endPoint x: 368, endPoint y: 200, distance: 8.3
click at [368, 200] on span "1 41 5 8 5 — 8 1 11 21 31 41" at bounding box center [563, 186] width 634 height 26
type input "5;8"
drag, startPoint x: 377, startPoint y: 164, endPoint x: 365, endPoint y: 166, distance: 11.9
click at [365, 159] on span at bounding box center [361, 153] width 11 height 11
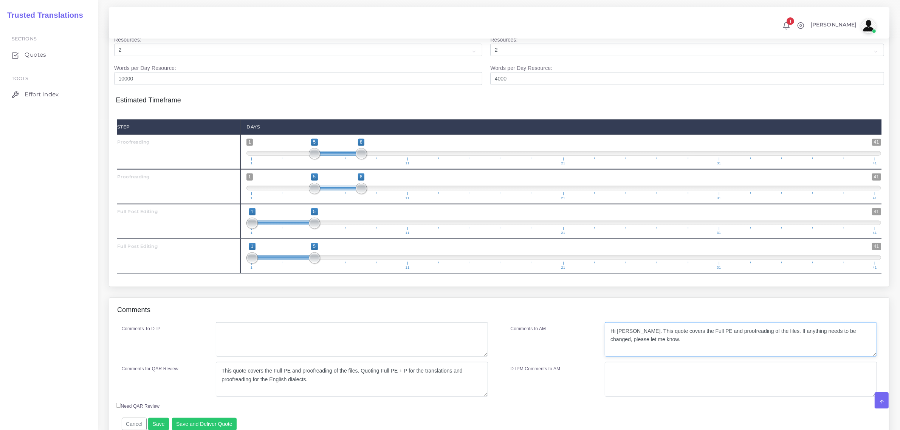
click at [645, 356] on textarea "Hi Damian. This quote covers the Full PE and proofreading of the files. If anyt…" at bounding box center [741, 339] width 272 height 35
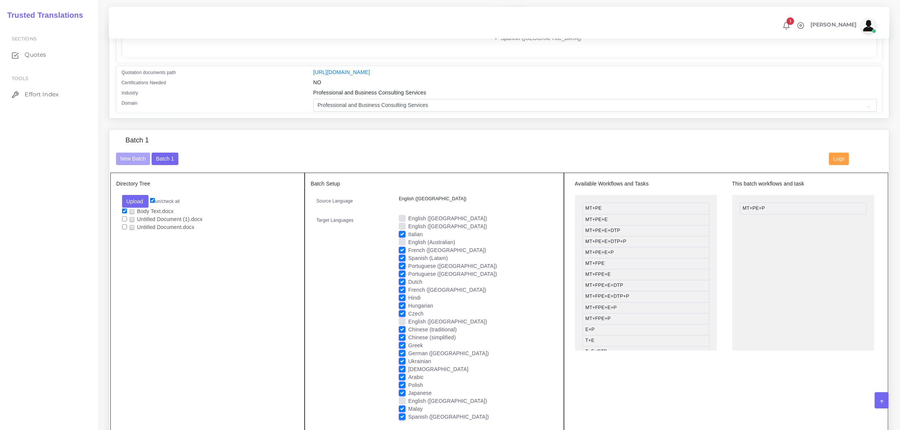
scroll to position [331, 0]
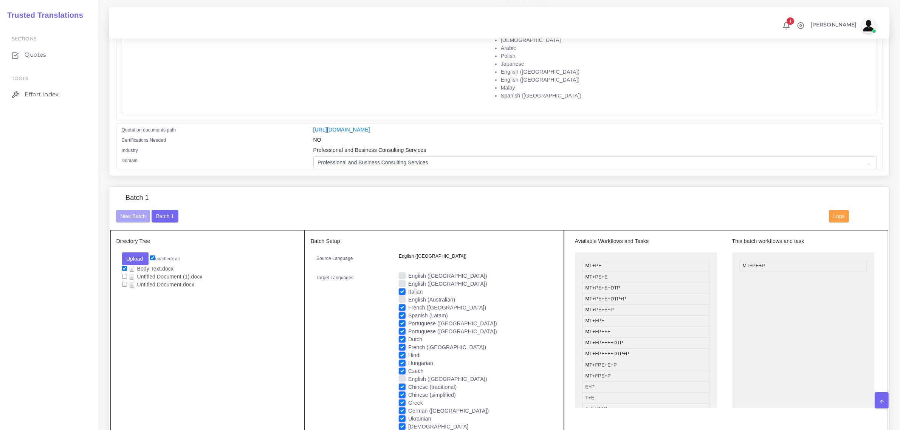
type textarea "Hi Damian. This quote covers the Full PE and proofreading of the files. If anyt…"
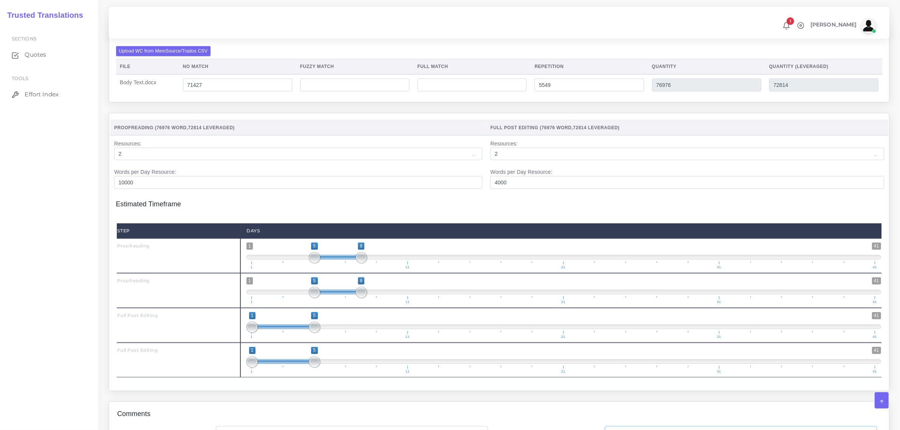
scroll to position [1134, 0]
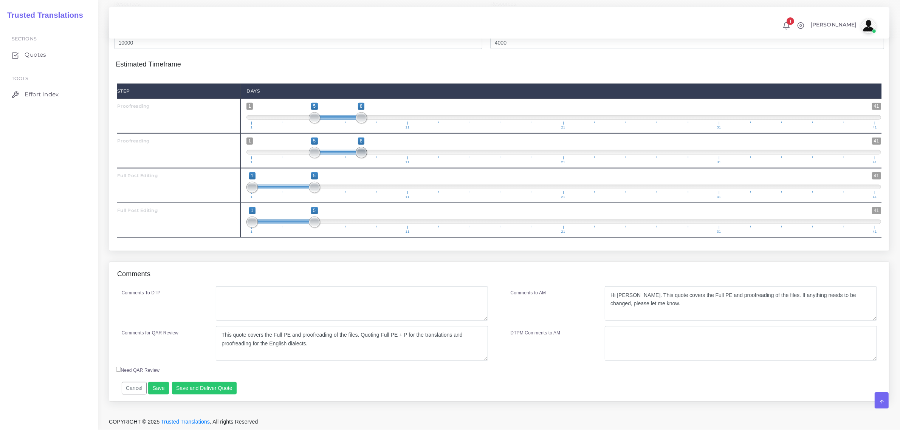
type input "5;7"
drag, startPoint x: 363, startPoint y: 157, endPoint x: 351, endPoint y: 155, distance: 12.6
click at [351, 155] on span at bounding box center [345, 152] width 11 height 11
type input "5;7"
drag, startPoint x: 358, startPoint y: 119, endPoint x: 337, endPoint y: 118, distance: 20.4
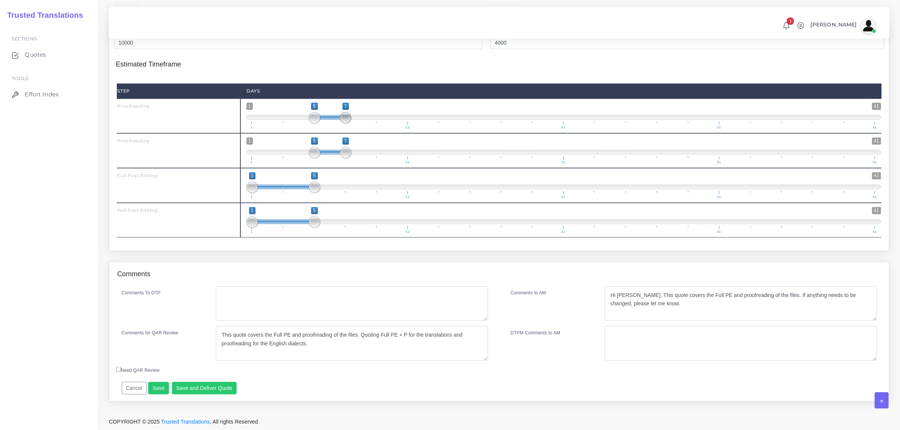
click at [337, 118] on span "1 41 5 7 5 — 7 1 11 21 31 41" at bounding box center [563, 116] width 634 height 26
type input "5;6"
drag, startPoint x: 344, startPoint y: 155, endPoint x: 333, endPoint y: 155, distance: 11.3
click at [333, 155] on span at bounding box center [329, 152] width 11 height 11
type input "5;6"
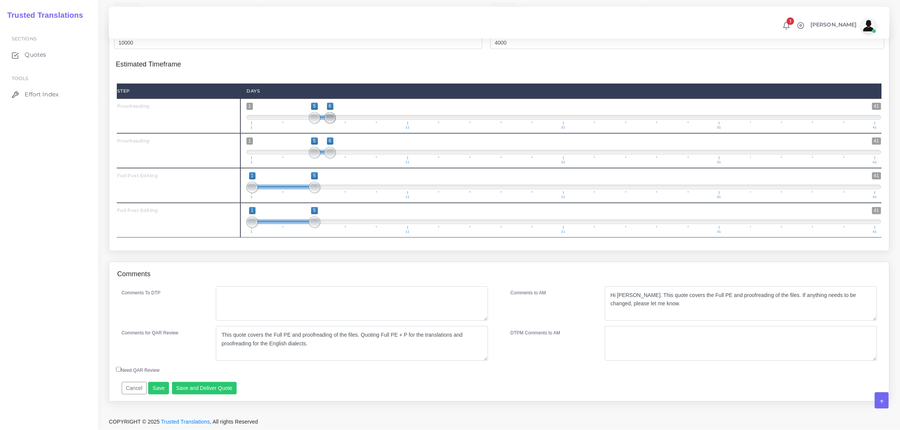
drag, startPoint x: 345, startPoint y: 120, endPoint x: 335, endPoint y: 128, distance: 12.4
click at [333, 122] on span at bounding box center [329, 117] width 11 height 11
click at [705, 299] on textarea "Hi Damian. This quote covers the Full PE and proofreading of the files. If anyt…" at bounding box center [741, 303] width 272 height 35
type textarea "Hi Damian. This quote covers the Full PE. A proofreading step for revisions req…"
drag, startPoint x: 358, startPoint y: 340, endPoint x: 400, endPoint y: 354, distance: 43.7
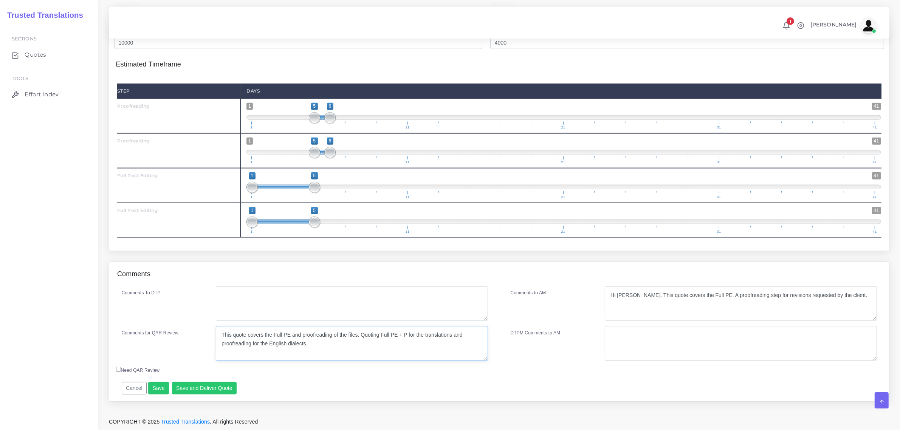
click at [400, 354] on textarea "This quote covers the Full PE and proofreading of the files. Quoting Full PE + …" at bounding box center [352, 343] width 272 height 35
click at [331, 339] on textarea "This quote covers the Full PE and proofreading of the files. Quoting Full PE + …" at bounding box center [352, 343] width 272 height 35
type textarea "This quote covers the Full PE and proofreading (or revision) of the files."
click at [197, 388] on button "Save and Deliver Quote" at bounding box center [204, 388] width 65 height 13
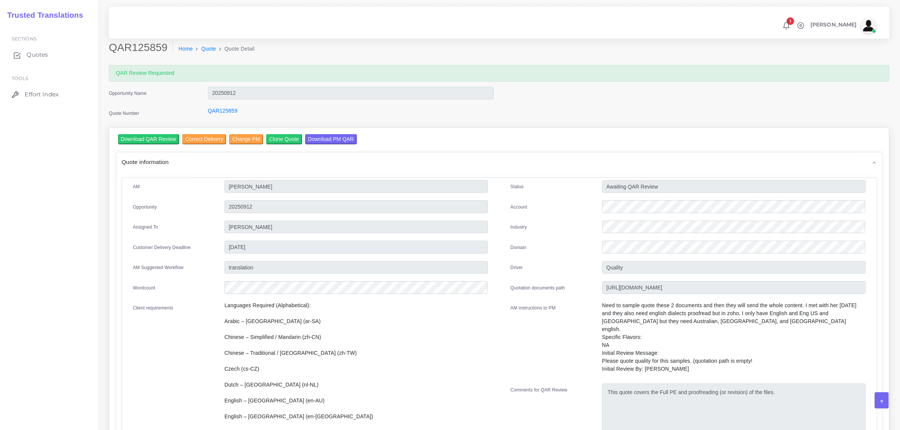
click at [38, 55] on span "Quotes" at bounding box center [37, 55] width 22 height 8
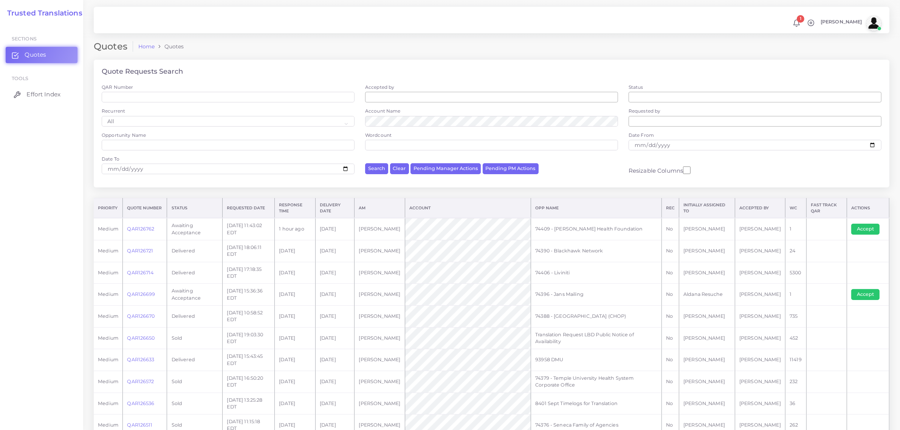
click at [50, 94] on span "Effort Index" at bounding box center [43, 94] width 34 height 8
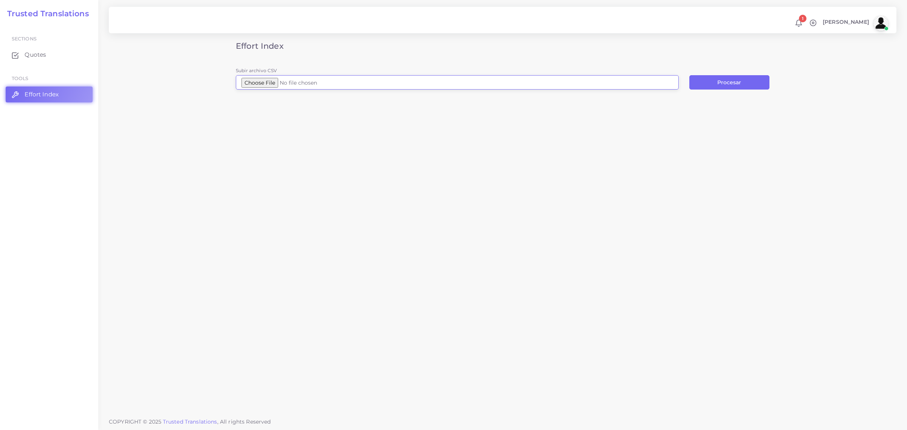
click at [266, 85] on input "Subir archivo CSV" at bounding box center [457, 82] width 443 height 14
type input "C:\fakepath\WallaceWorkbook-October2025-L3-WBleed.idml.csv"
click at [716, 79] on button "Procesar" at bounding box center [729, 82] width 80 height 14
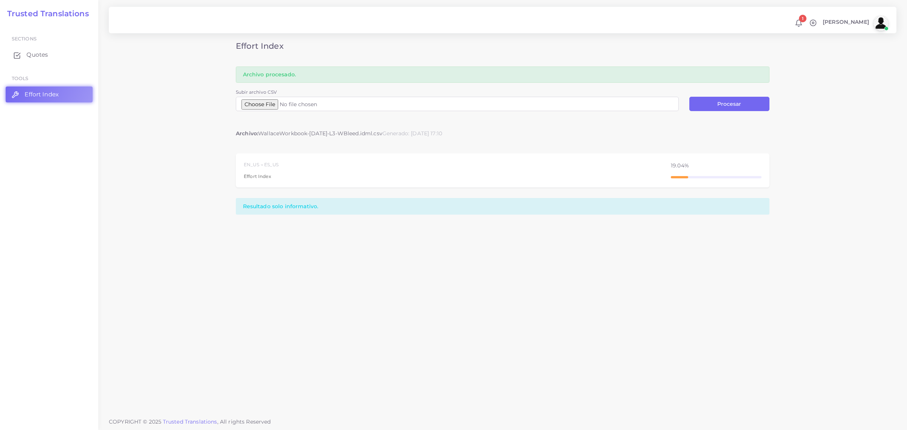
click at [36, 56] on span "Quotes" at bounding box center [37, 55] width 22 height 8
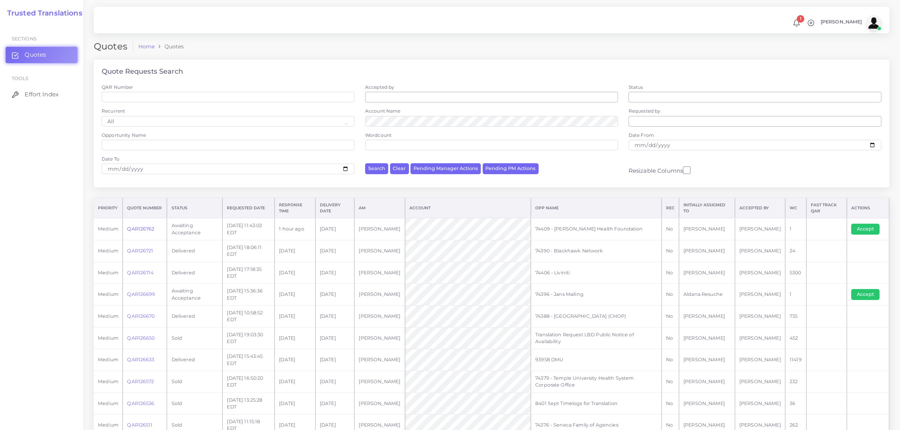
click at [142, 227] on link "QAR126762" at bounding box center [140, 229] width 27 height 6
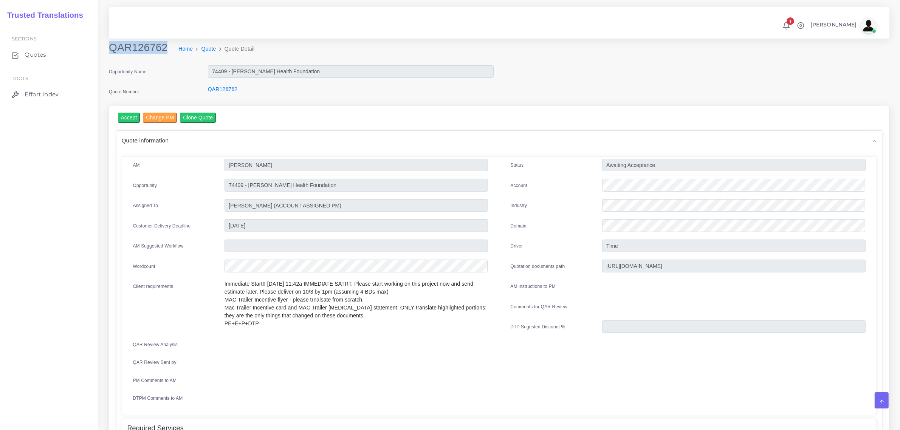
drag, startPoint x: 110, startPoint y: 47, endPoint x: 167, endPoint y: 50, distance: 57.1
click at [167, 50] on h2 "QAR126762" at bounding box center [141, 47] width 64 height 13
copy h2 "QAR126762"
